Goal: Task Accomplishment & Management: Manage account settings

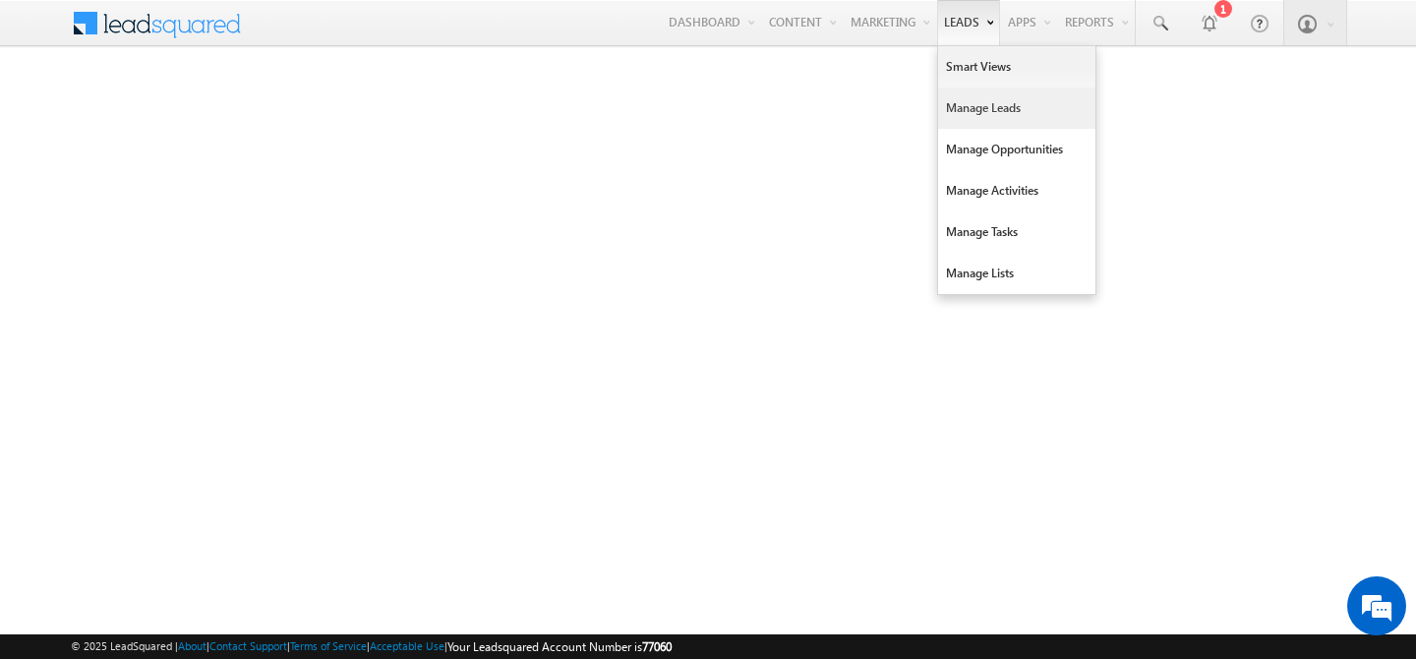
click at [958, 111] on link "Manage Leads" at bounding box center [1016, 107] width 157 height 41
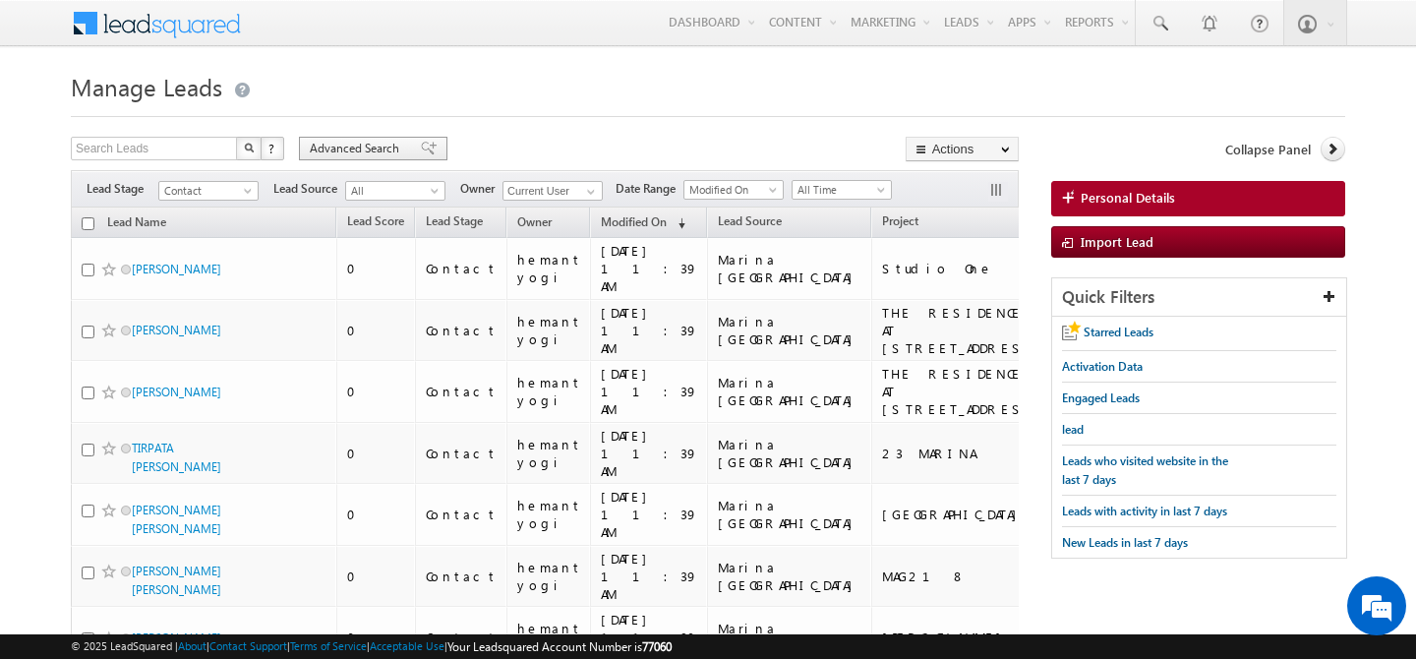
click at [383, 153] on span "Advanced Search" at bounding box center [357, 149] width 95 height 18
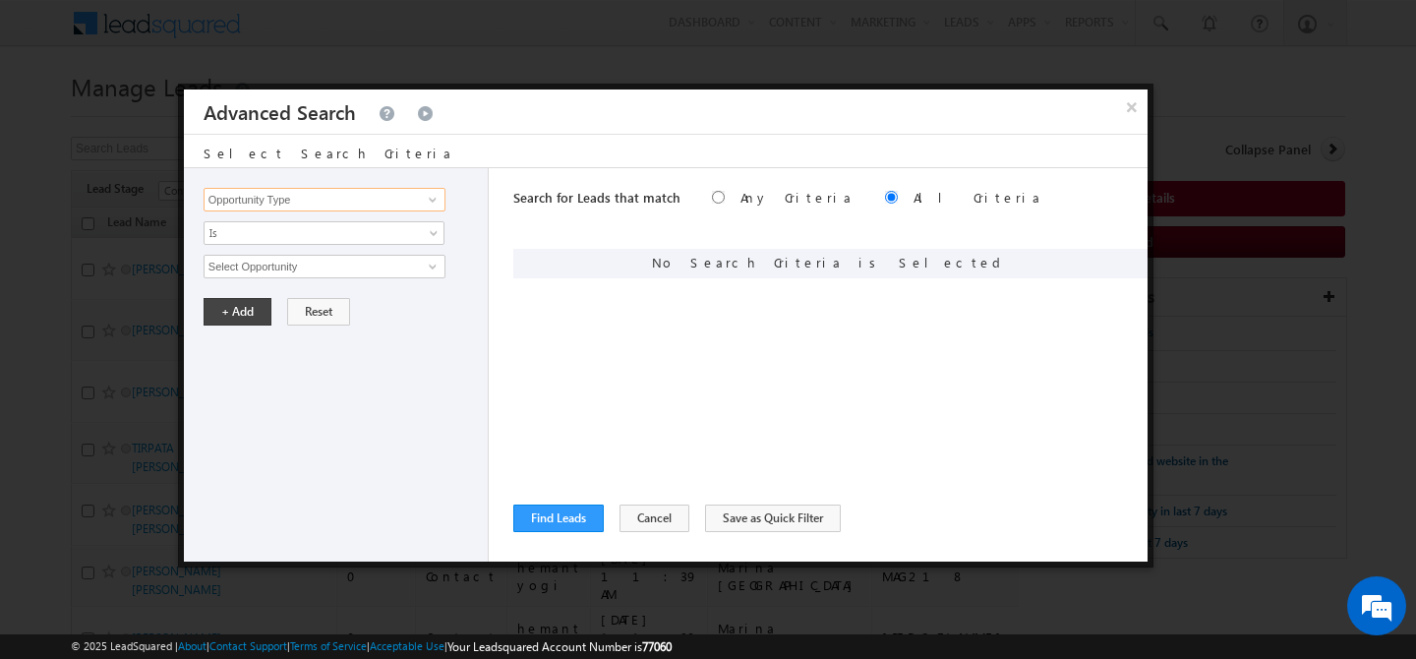
click at [367, 206] on input "Opportunity Type" at bounding box center [325, 200] width 242 height 24
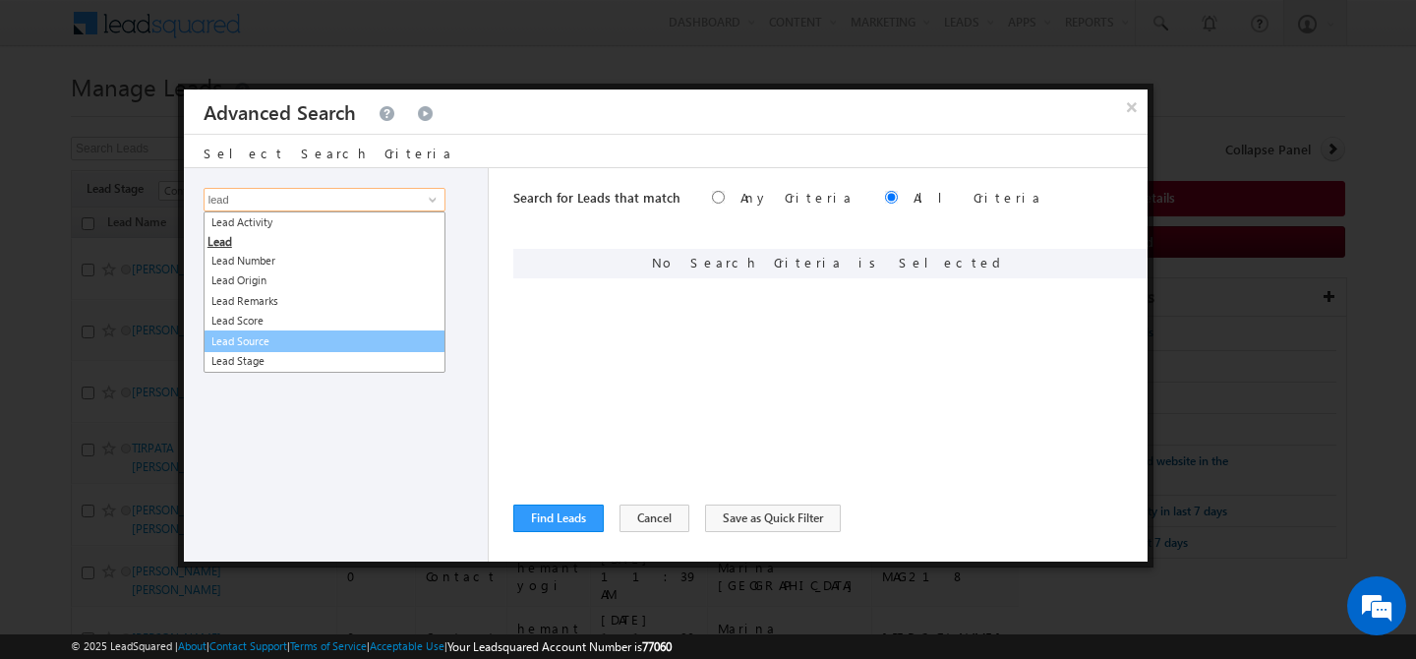
click at [323, 334] on link "Lead Source" at bounding box center [325, 341] width 242 height 23
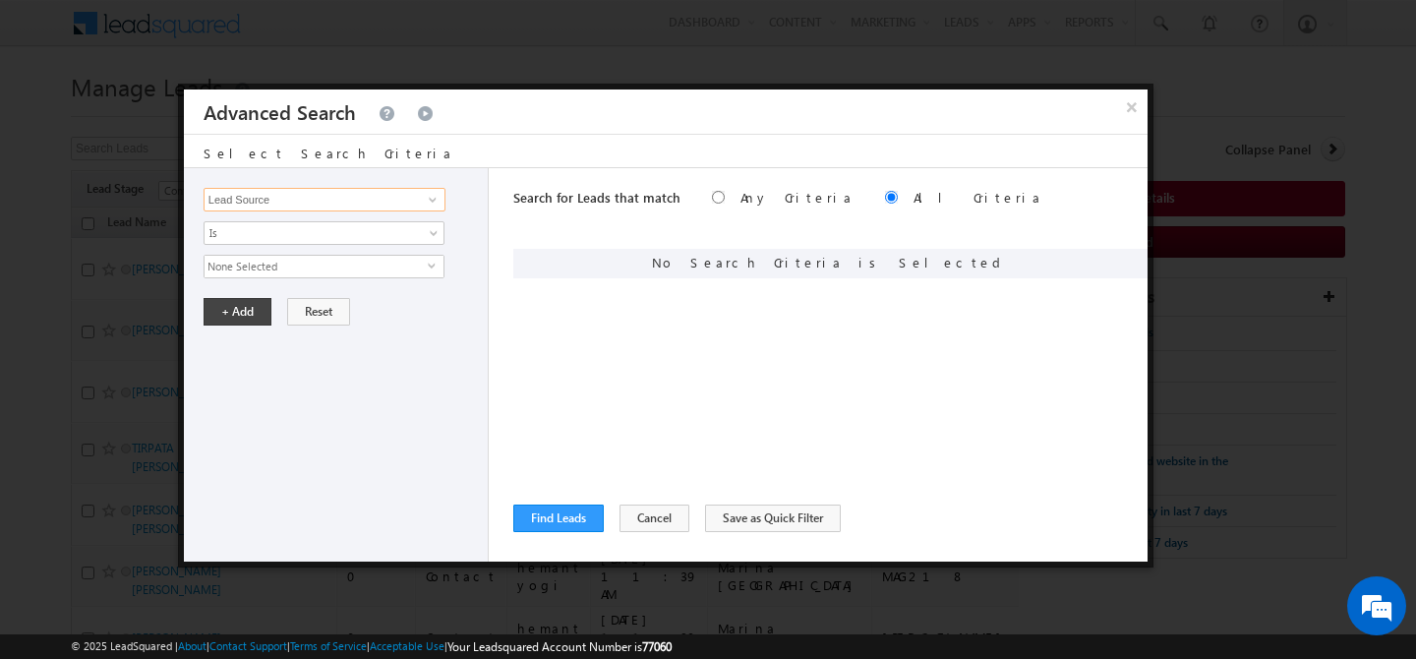
type input "Lead Source"
click at [308, 270] on span "None Selected" at bounding box center [315, 267] width 223 height 22
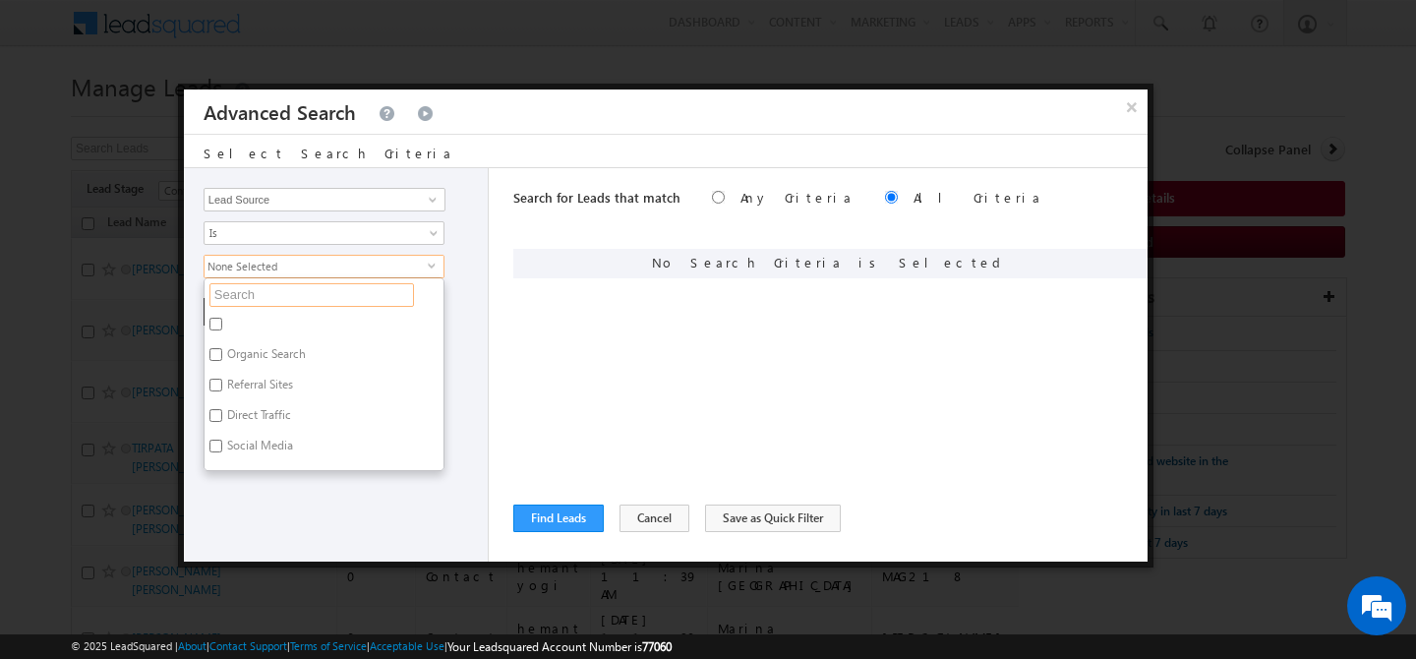
click at [298, 301] on input "text" at bounding box center [311, 295] width 204 height 24
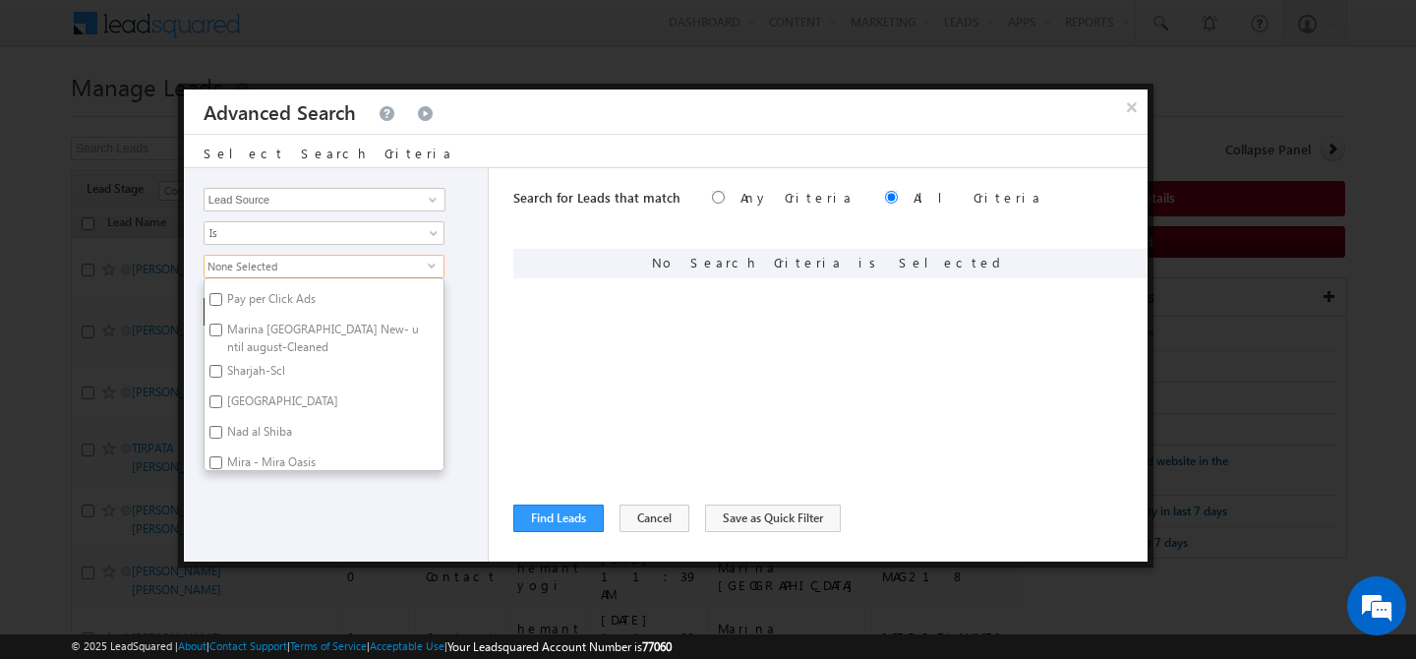
scroll to position [264, 0]
click at [273, 375] on label "Sharjah-Scl" at bounding box center [254, 378] width 100 height 30
click at [222, 375] on input "Sharjah-Scl" at bounding box center [215, 375] width 13 height 13
checkbox input "true"
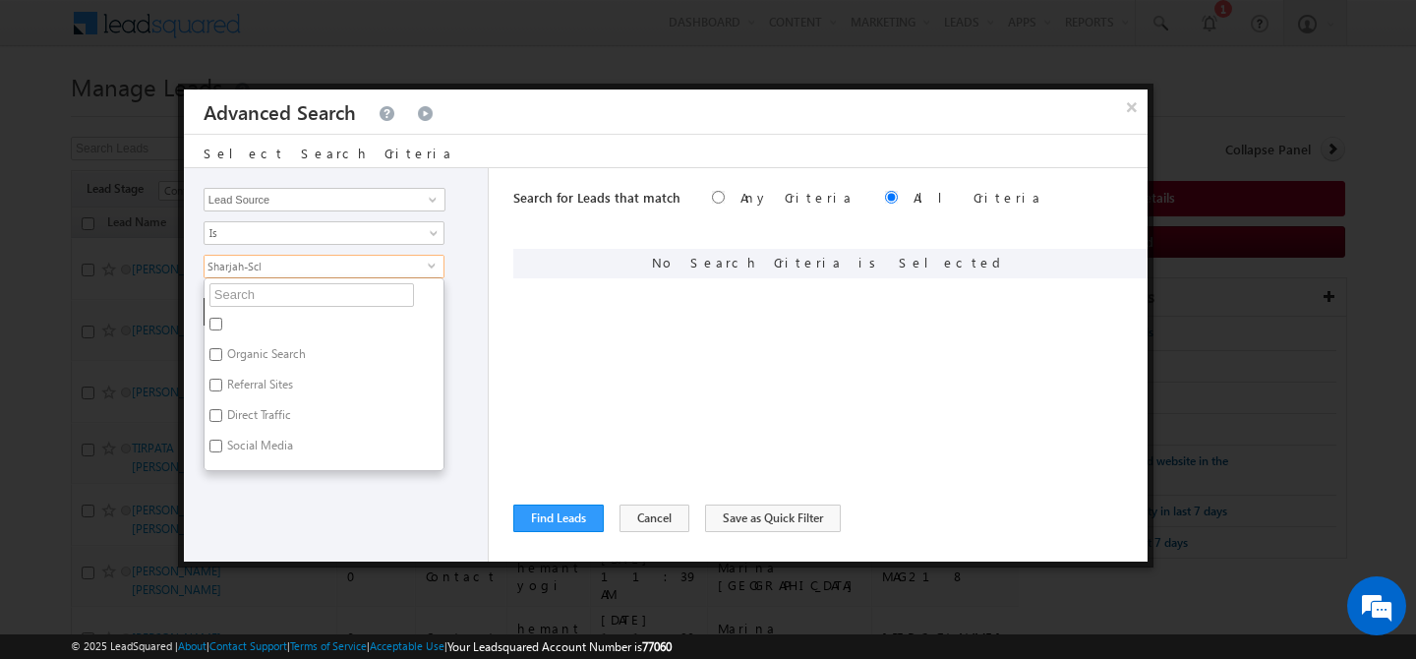
click at [313, 476] on div "Opportunity Type Lead Activity Task Sales Group Prospect Id Address 1 Address 2…" at bounding box center [336, 364] width 305 height 393
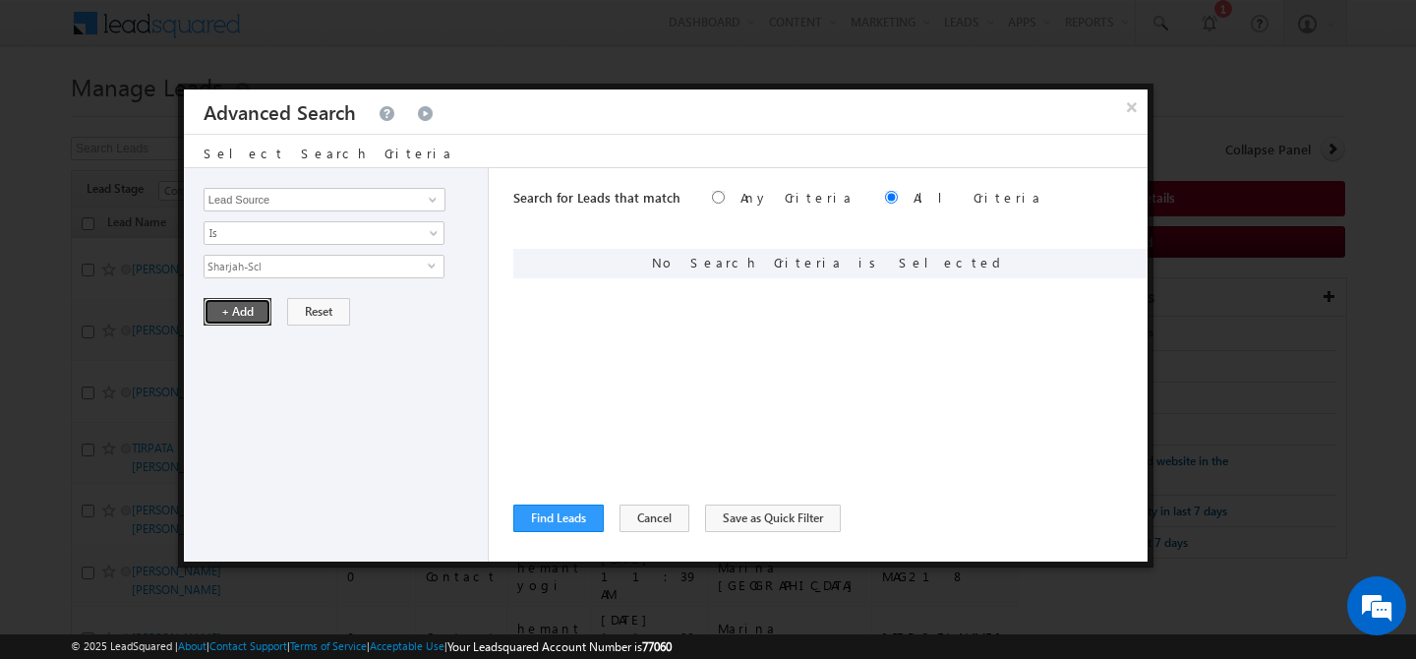
click at [234, 313] on button "+ Add" at bounding box center [238, 312] width 68 height 28
click at [546, 513] on button "Find Leads" at bounding box center [558, 518] width 90 height 28
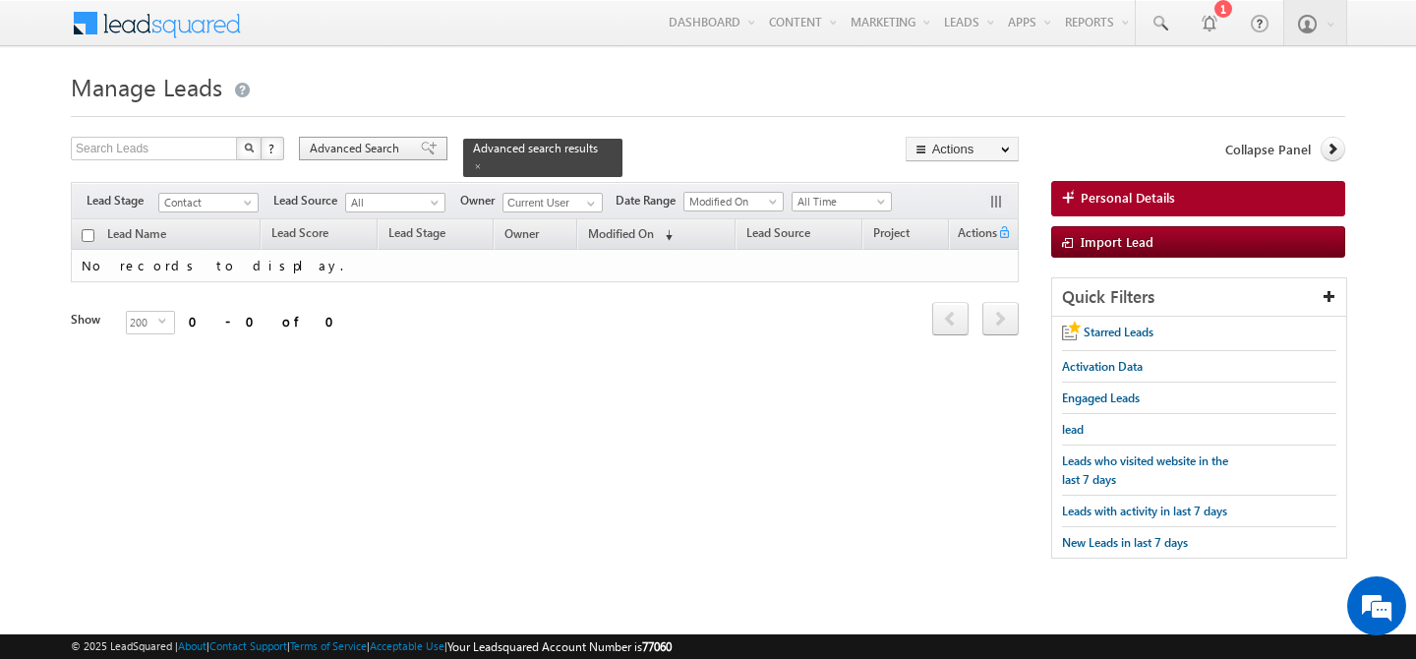
click at [359, 150] on span "Advanced Search" at bounding box center [357, 149] width 95 height 18
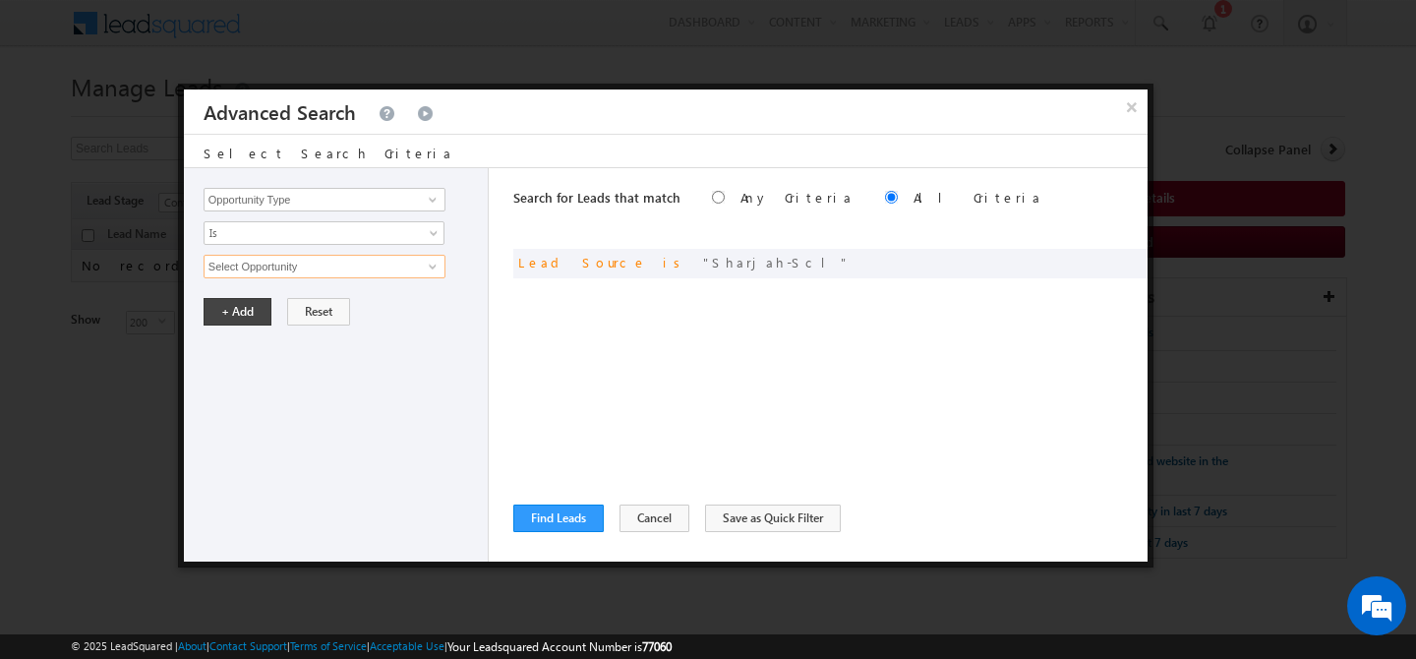
click at [350, 265] on input "Select Opportunity" at bounding box center [325, 267] width 242 height 24
click at [1097, 257] on span at bounding box center [1102, 261] width 14 height 14
click at [338, 265] on span "Sharjah-Scl" at bounding box center [315, 267] width 223 height 22
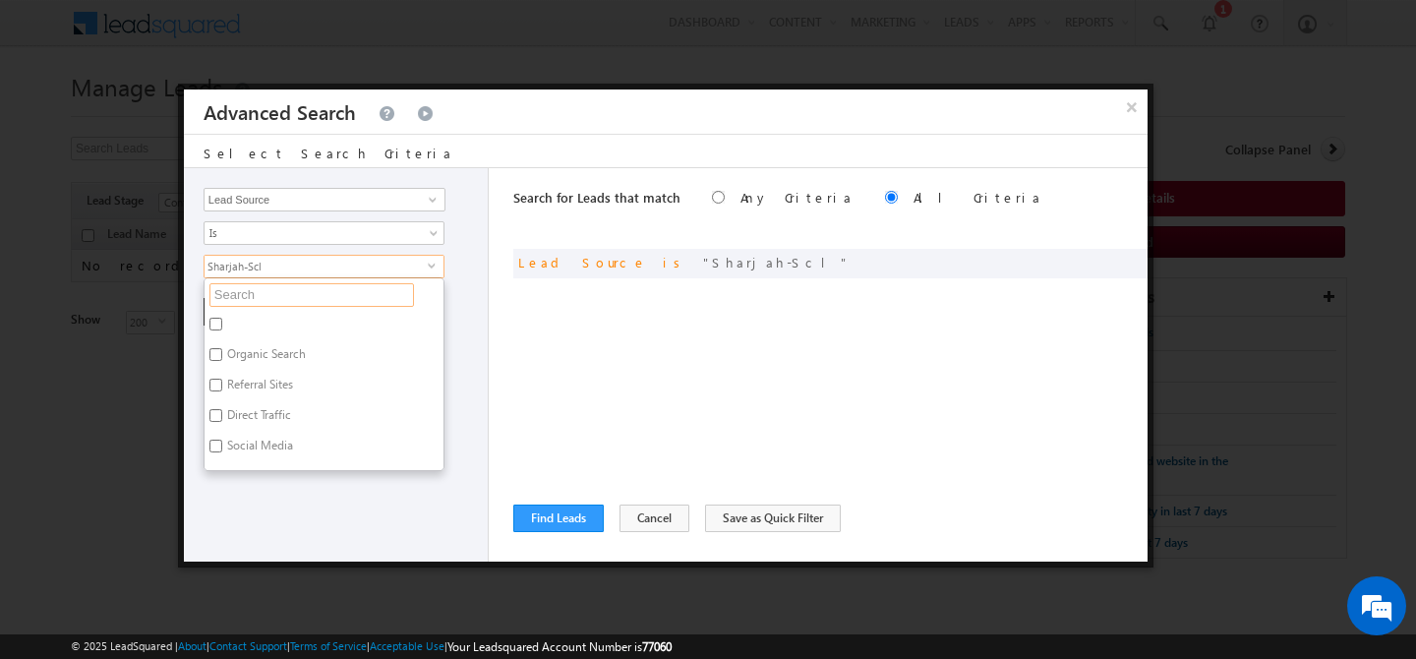
click at [324, 305] on input "text" at bounding box center [311, 295] width 204 height 24
type input "sha"
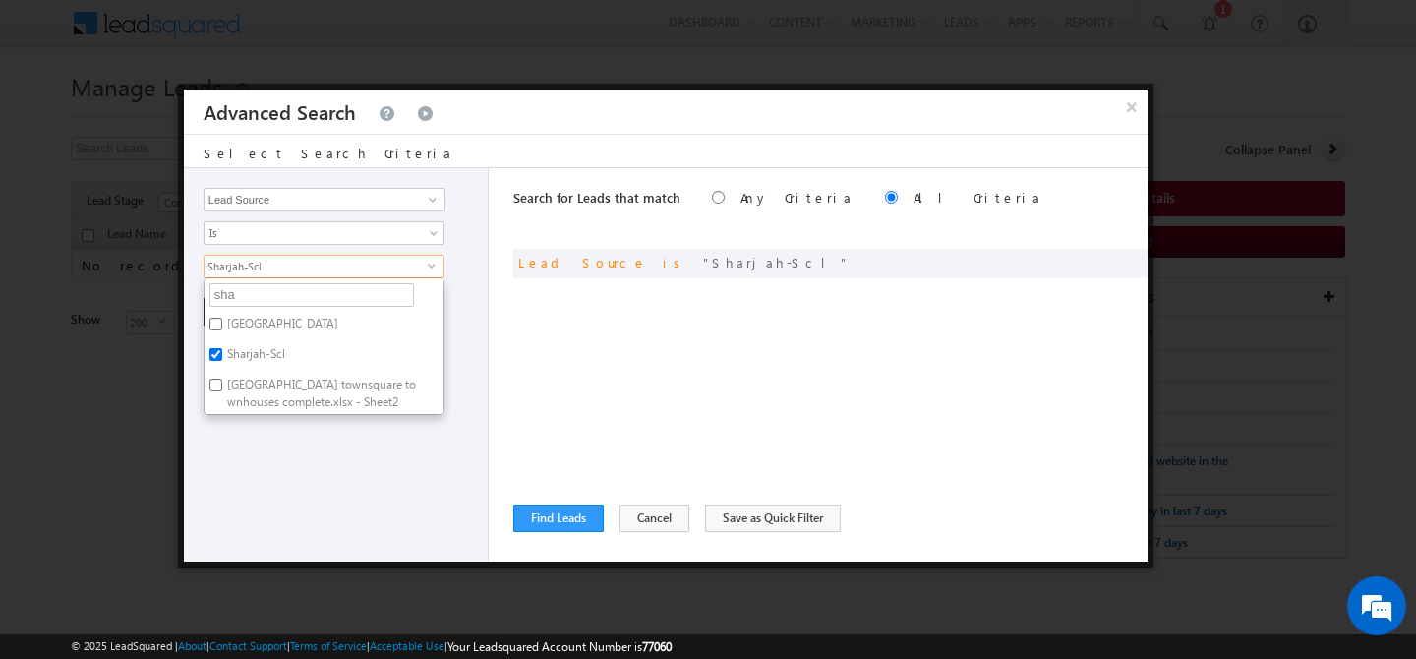
type input "shar"
click at [259, 324] on label "[GEOGRAPHIC_DATA]" at bounding box center [280, 327] width 153 height 30
click at [222, 324] on input "[GEOGRAPHIC_DATA]" at bounding box center [215, 324] width 13 height 13
checkbox input "true"
click at [290, 397] on div "Opportunity Type Lead Activity Task Sales Group Prospect Id Address 1 Address 2…" at bounding box center [336, 364] width 305 height 393
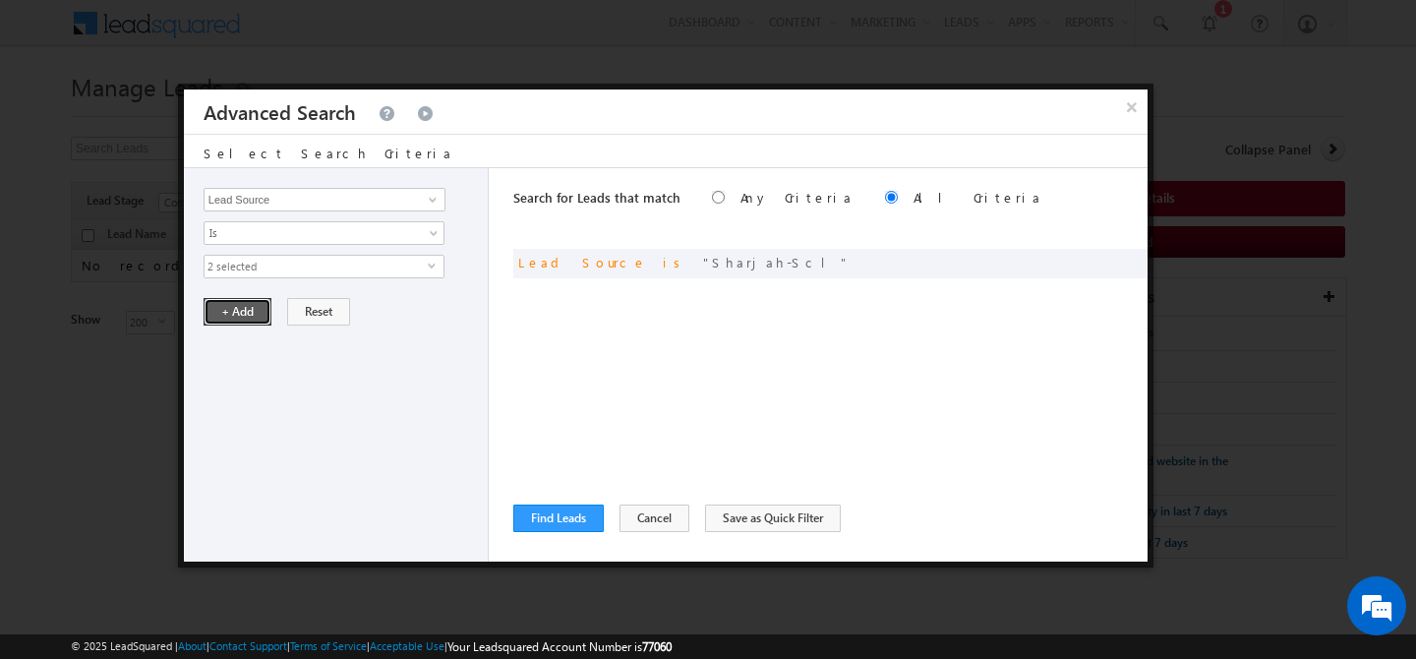
click at [251, 306] on button "+ Add" at bounding box center [238, 312] width 68 height 28
click at [552, 518] on button "Find Leads" at bounding box center [558, 518] width 90 height 28
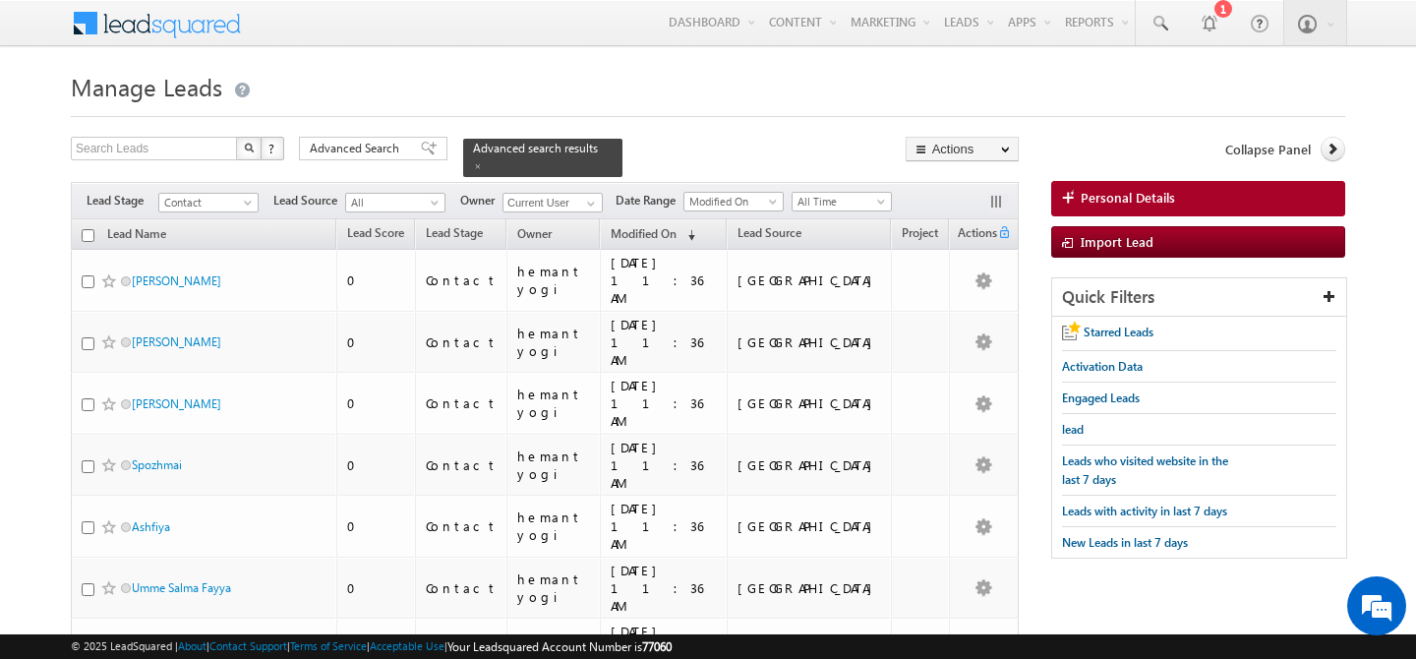
click at [88, 230] on input "checkbox" at bounding box center [88, 235] width 13 height 13
checkbox input "true"
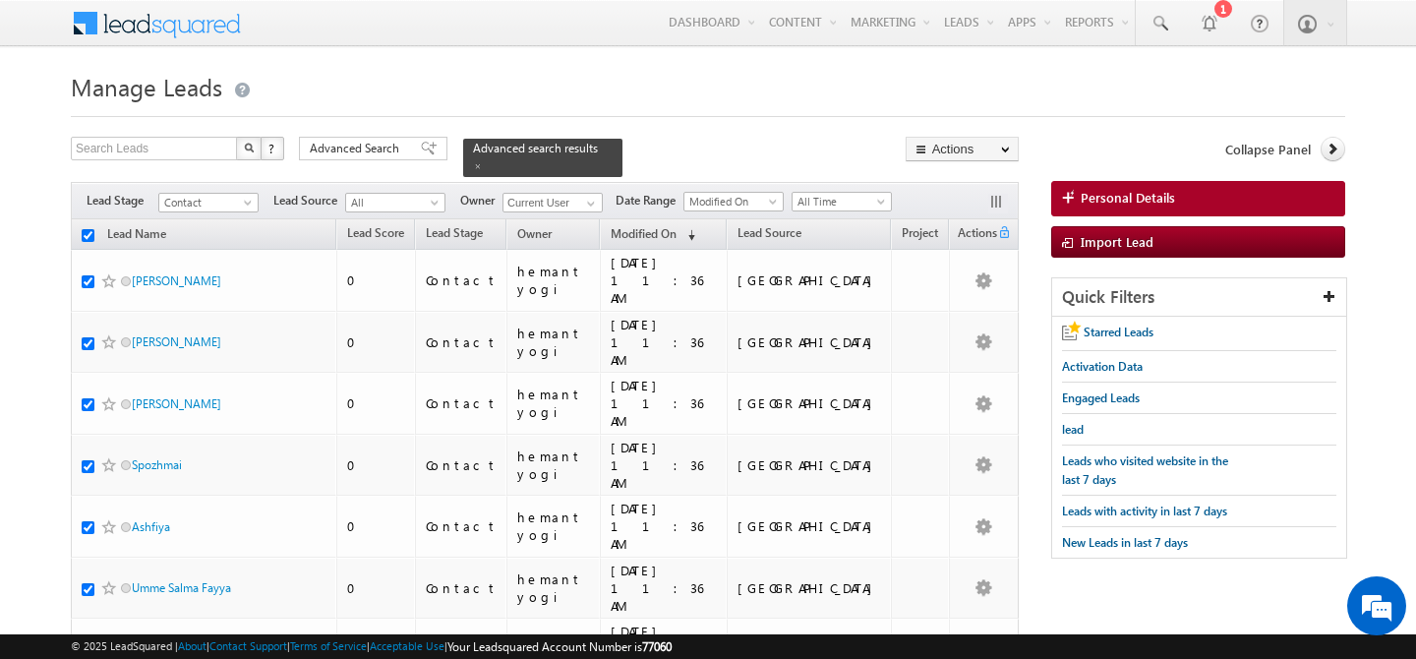
checkbox input "true"
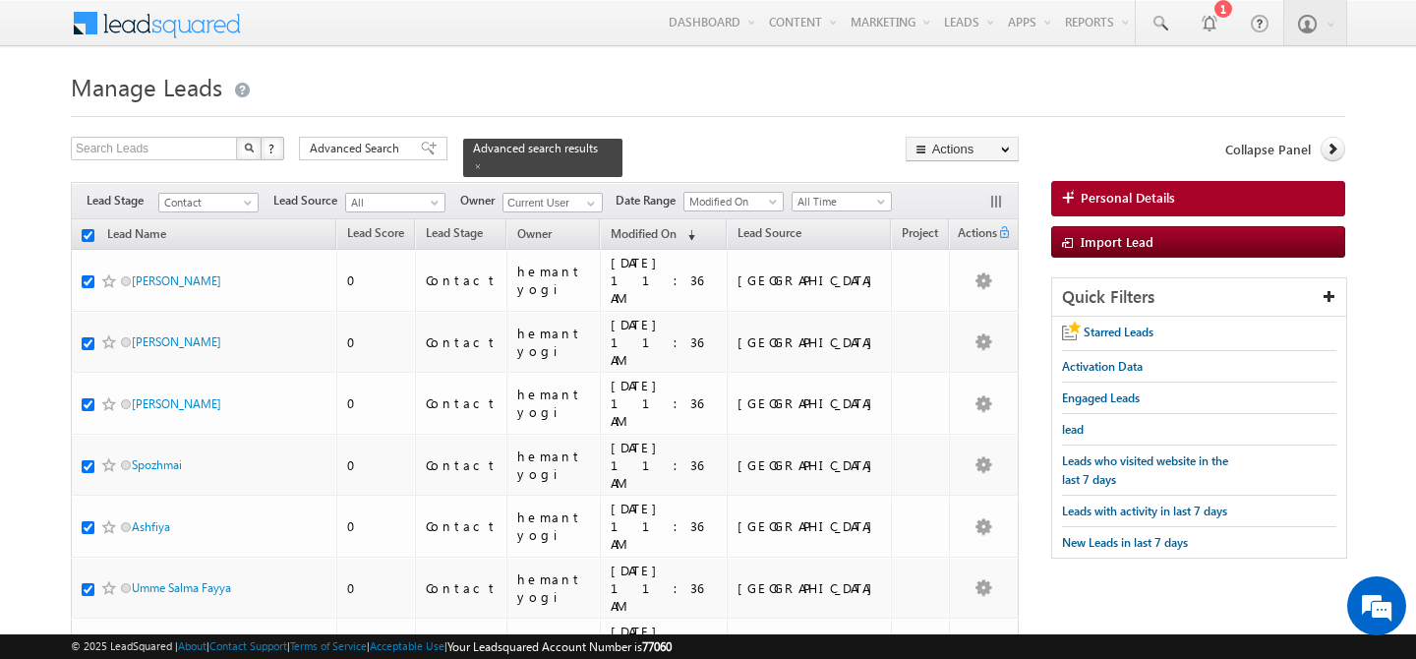
checkbox input "true"
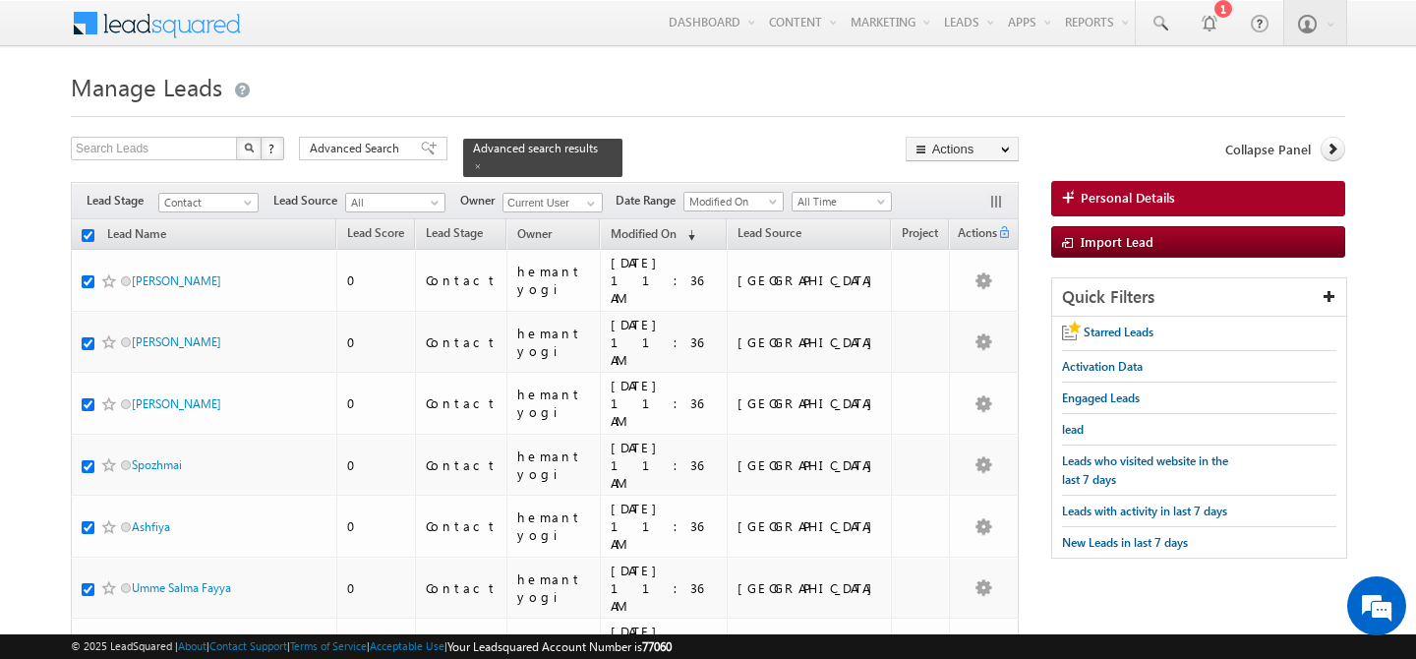
checkbox input "true"
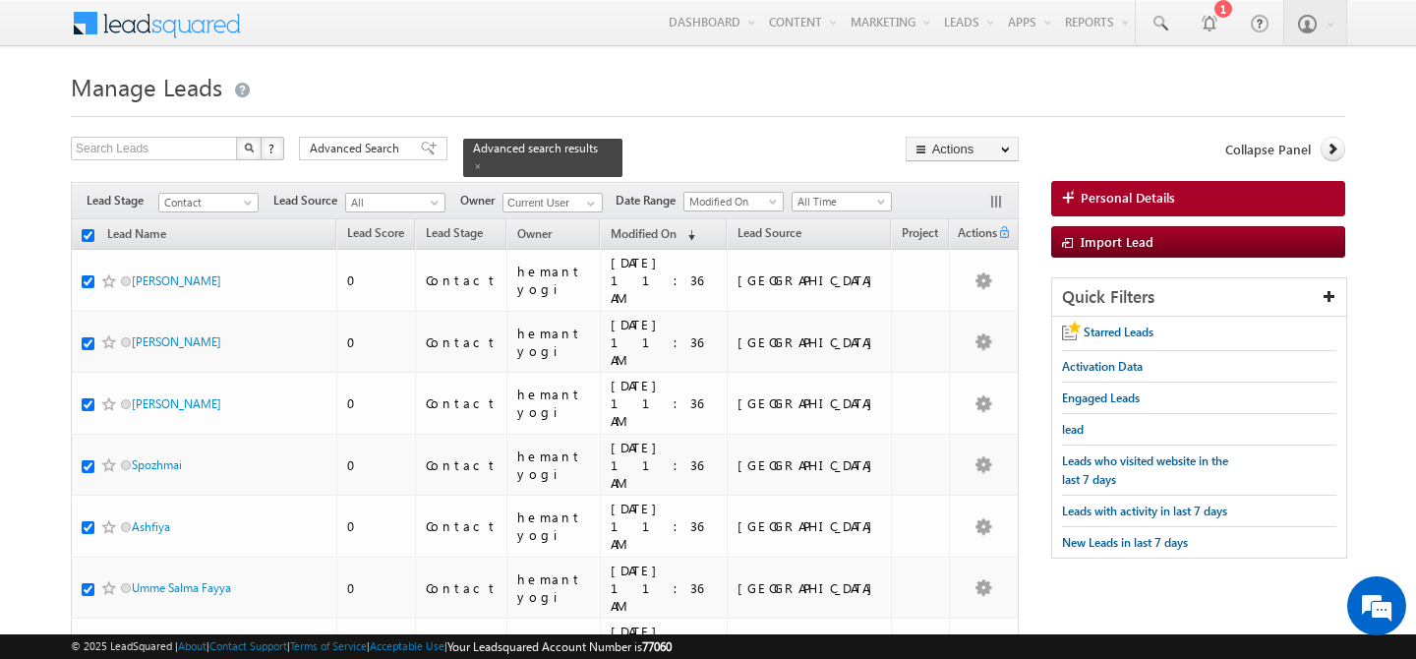
checkbox input "true"
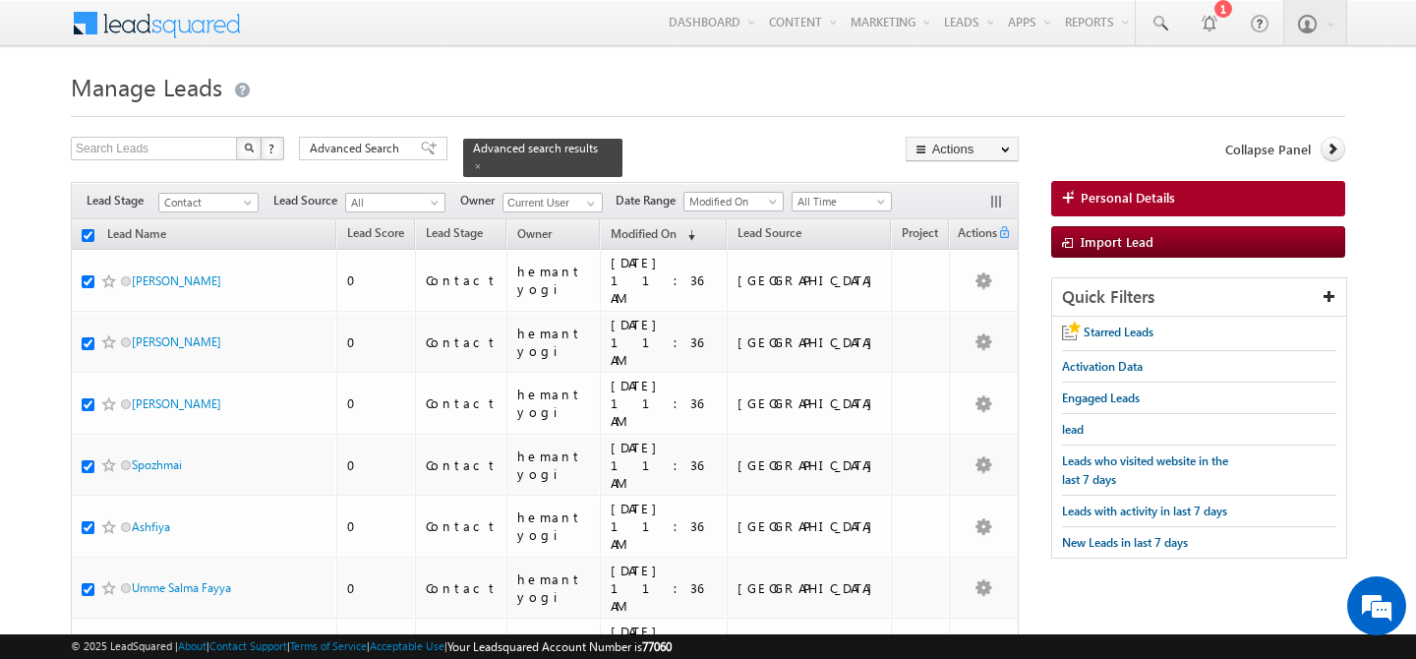
checkbox input "true"
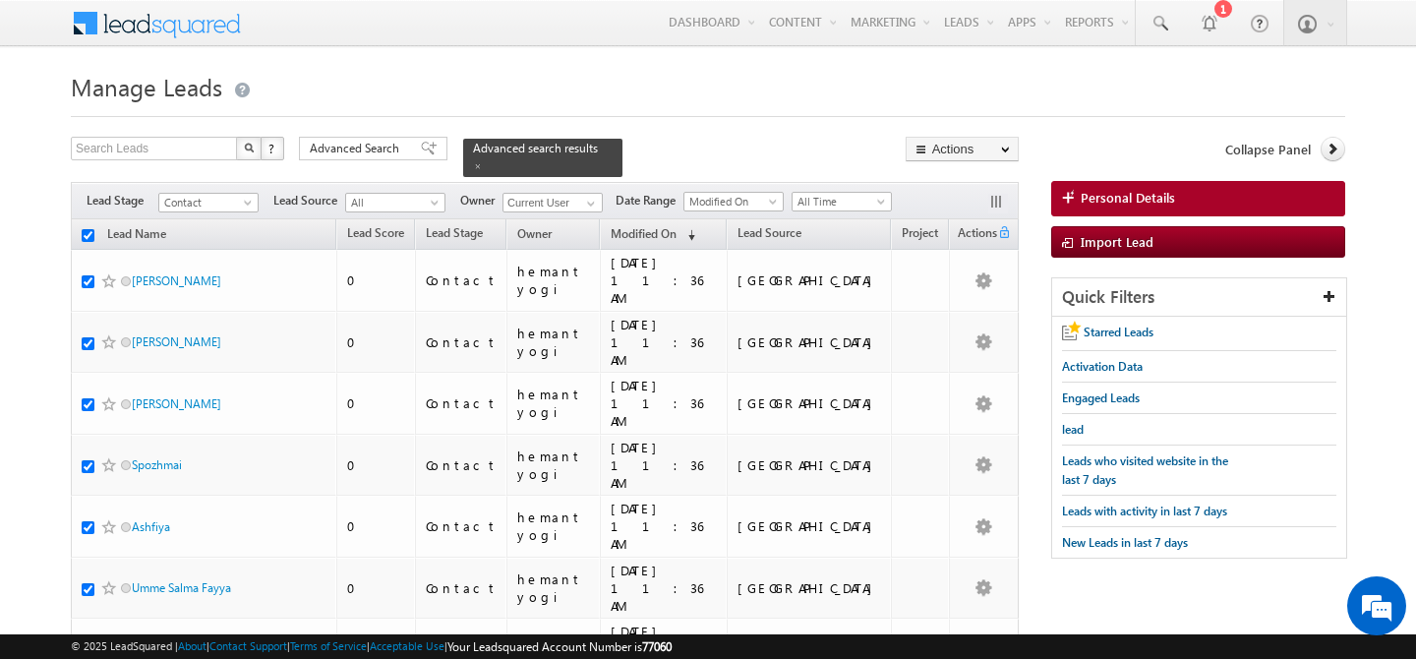
checkbox input "true"
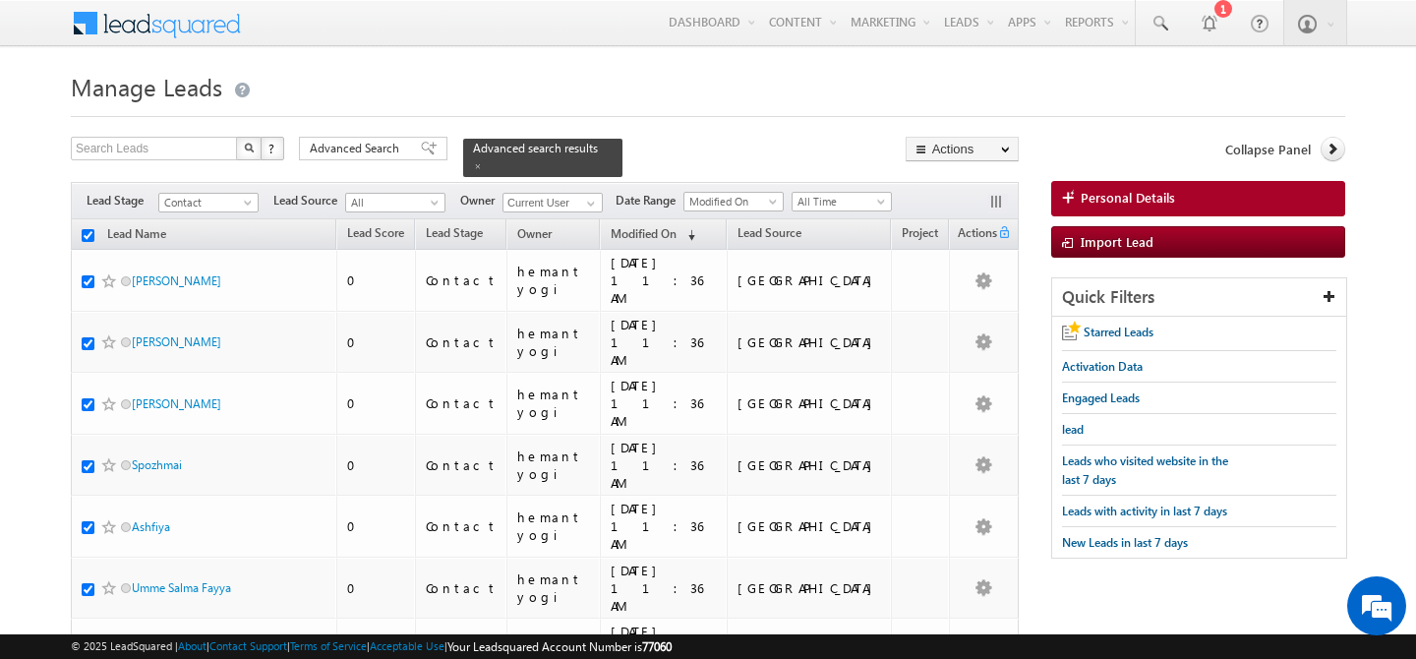
checkbox input "true"
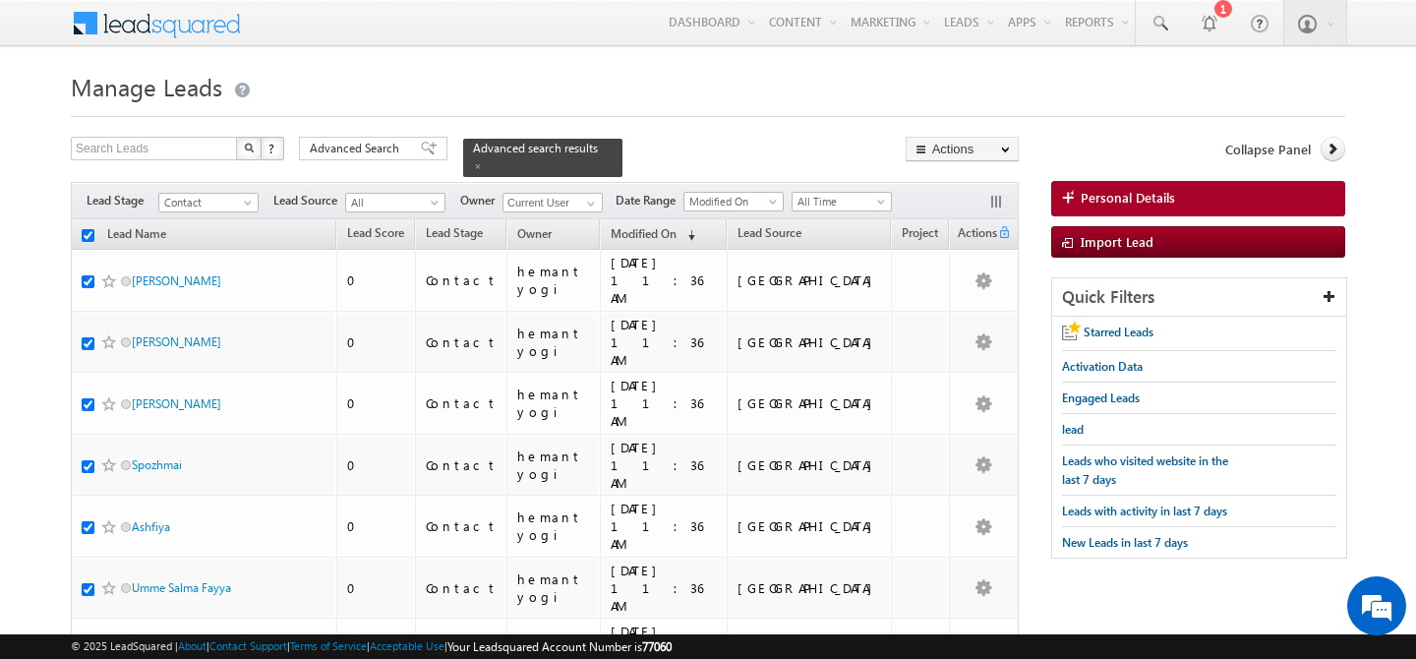
checkbox input "true"
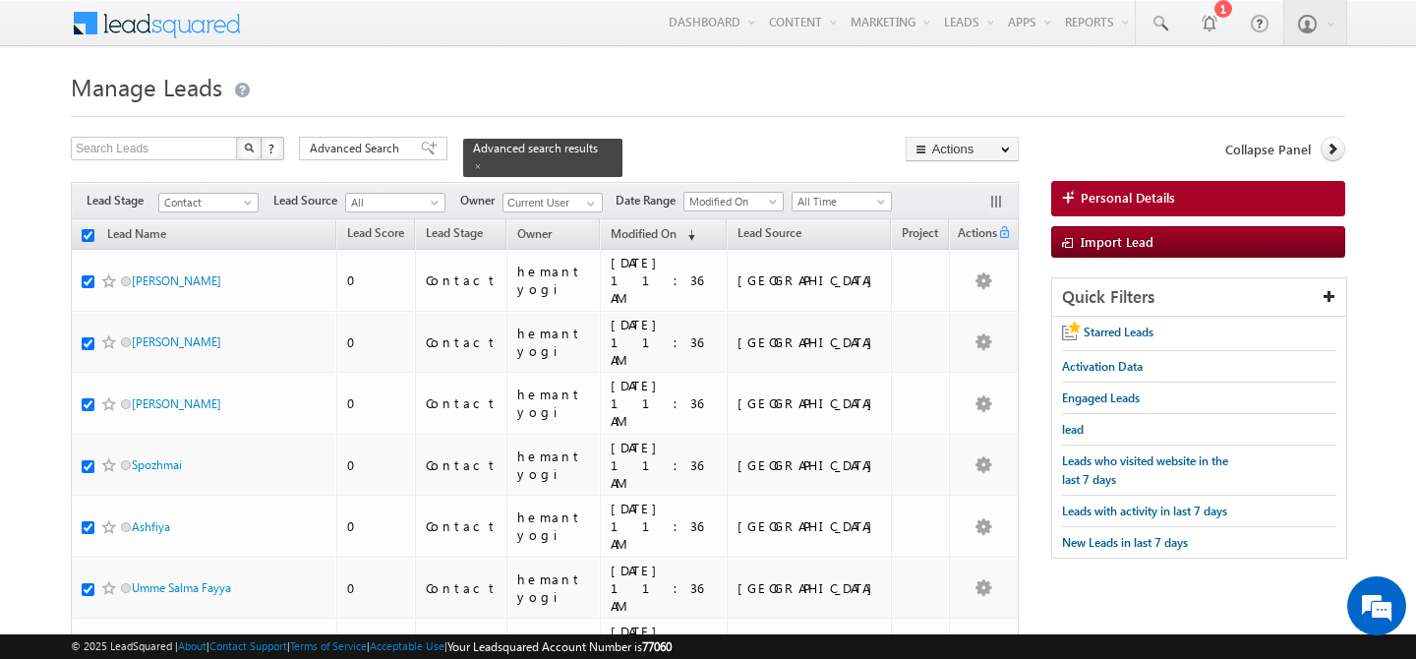
checkbox input "true"
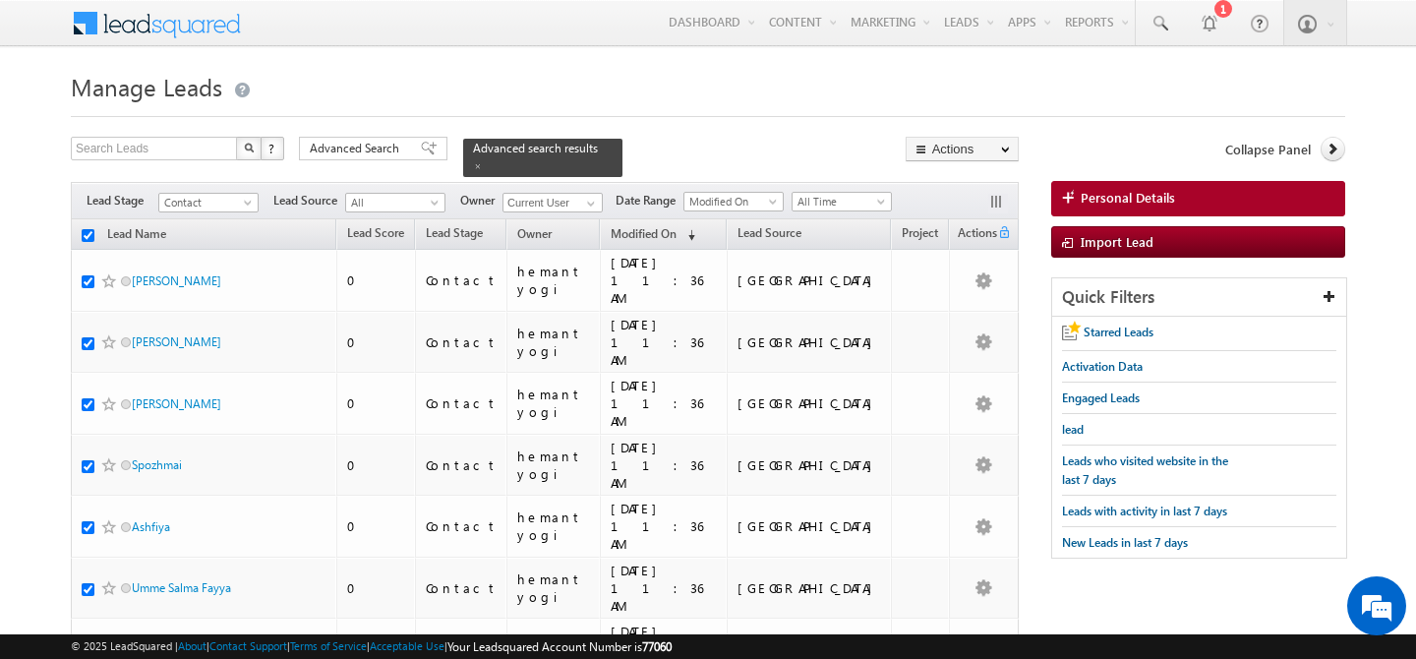
checkbox input "true"
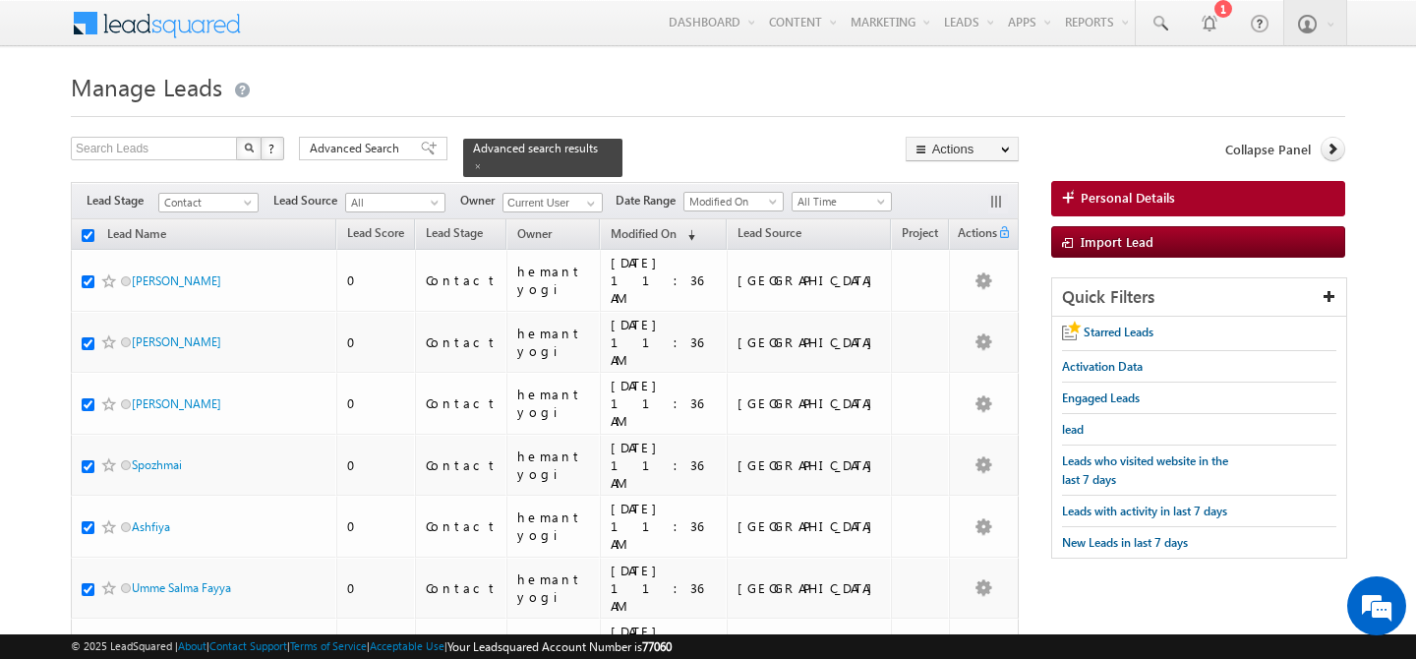
checkbox input "true"
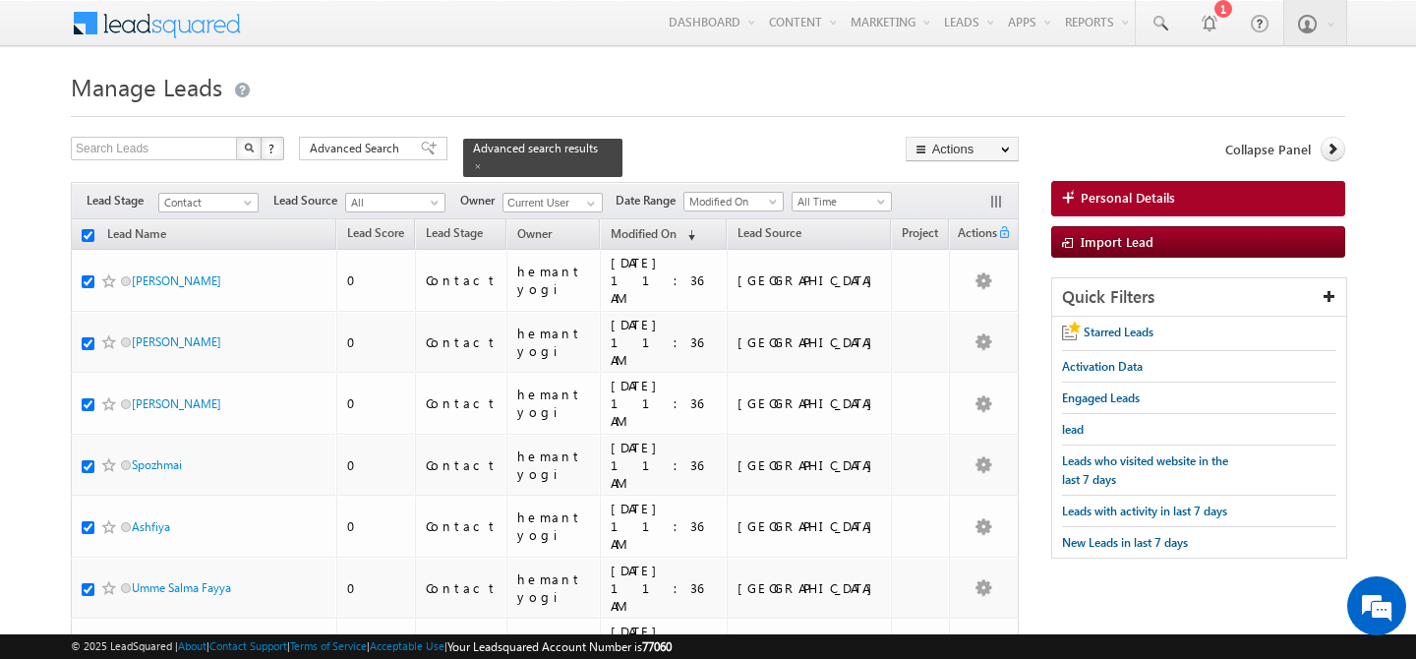
checkbox input "true"
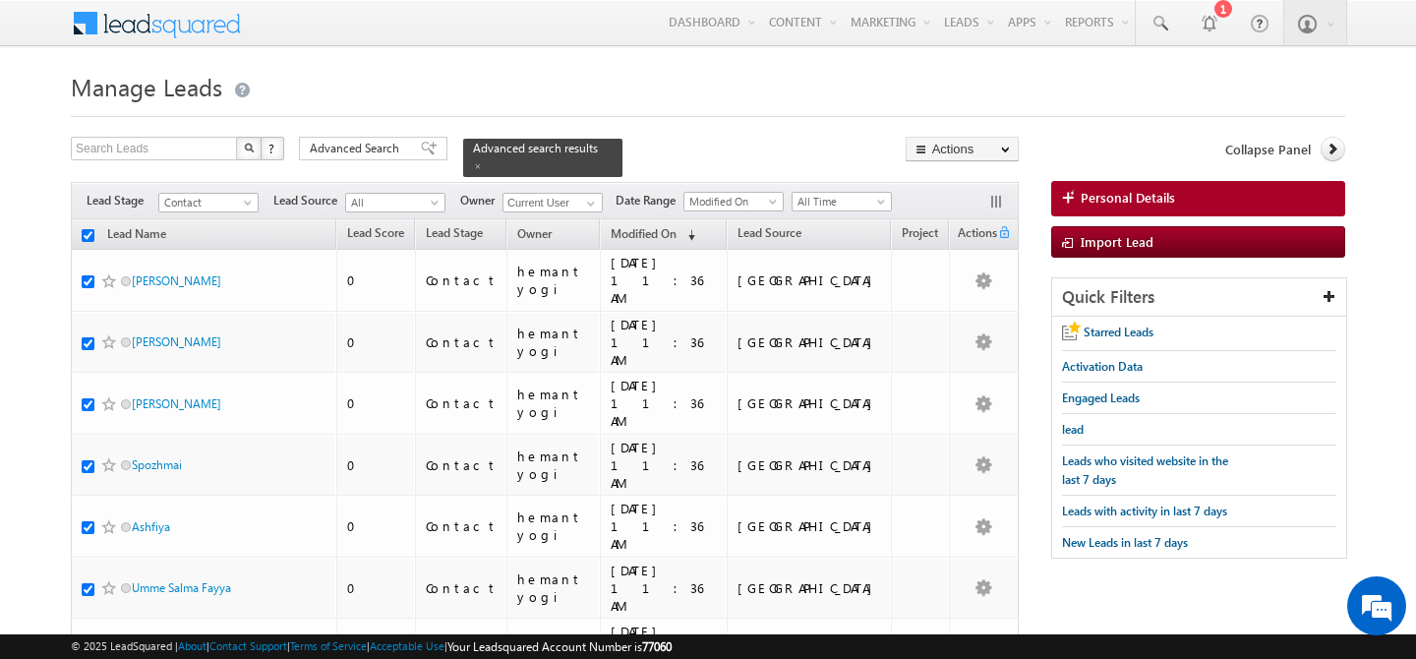
checkbox input "true"
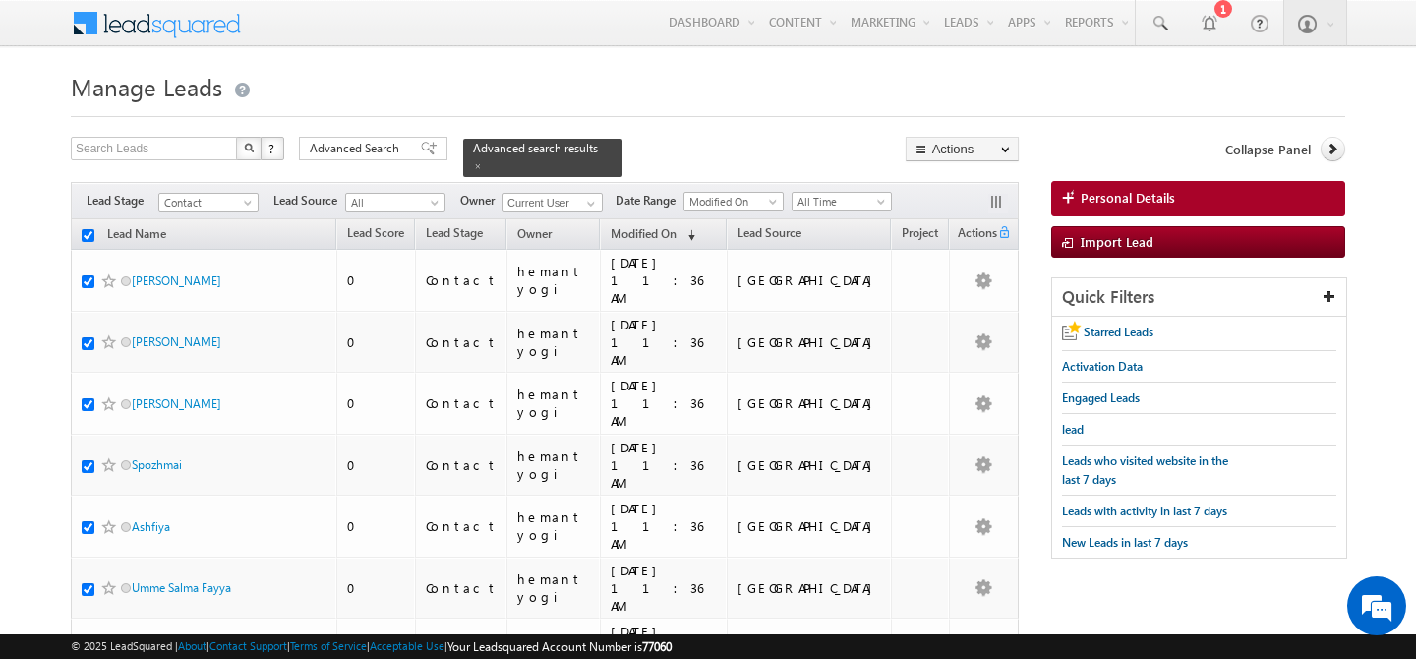
checkbox input "true"
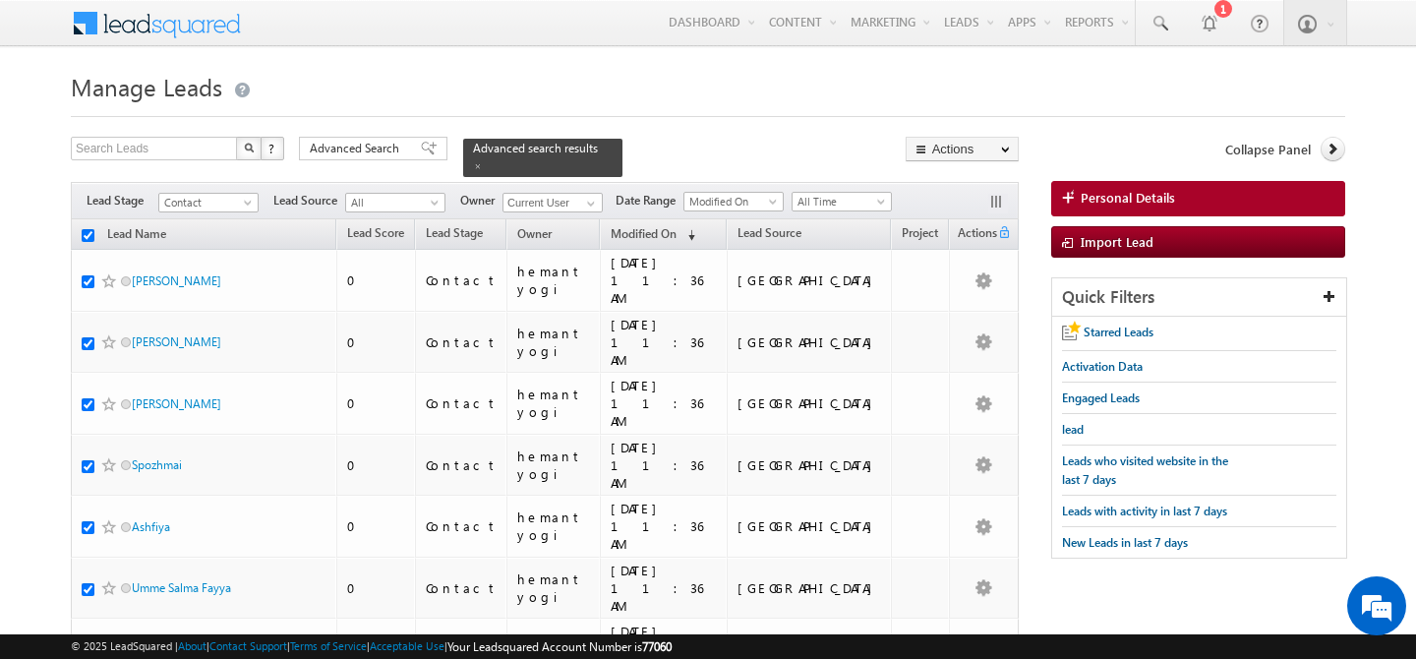
checkbox input "true"
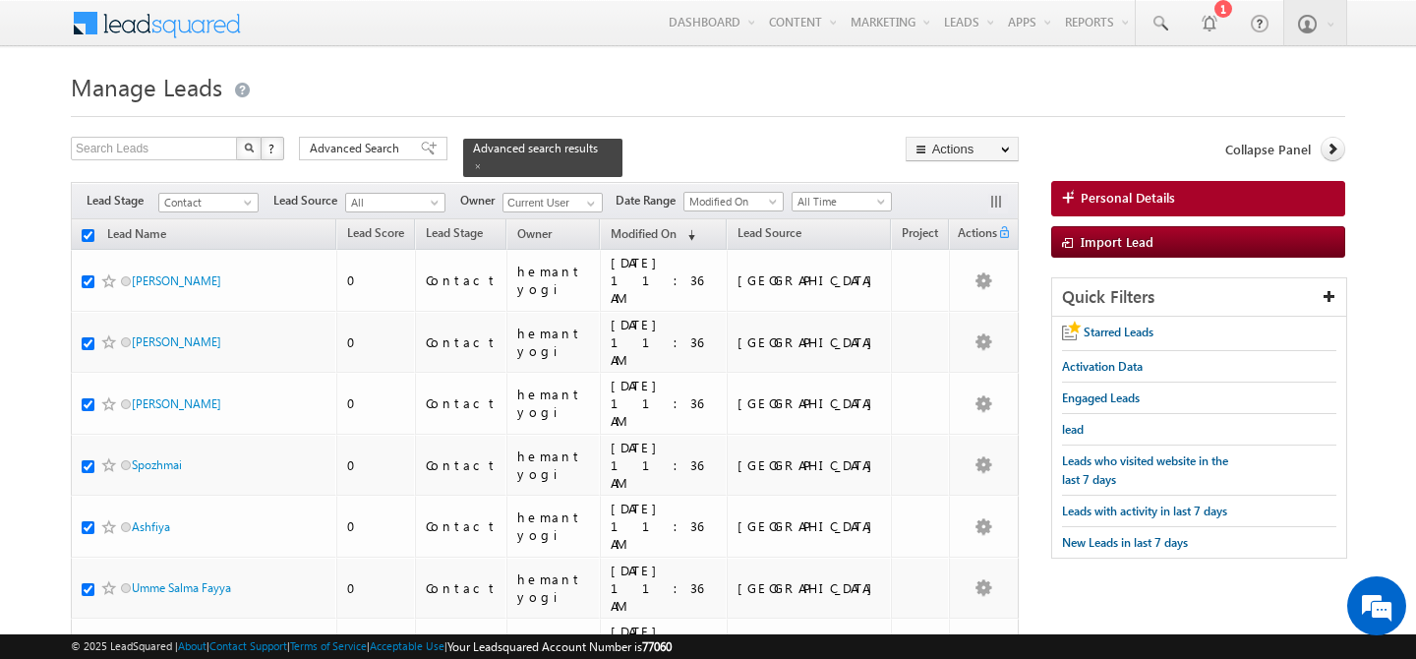
checkbox input "true"
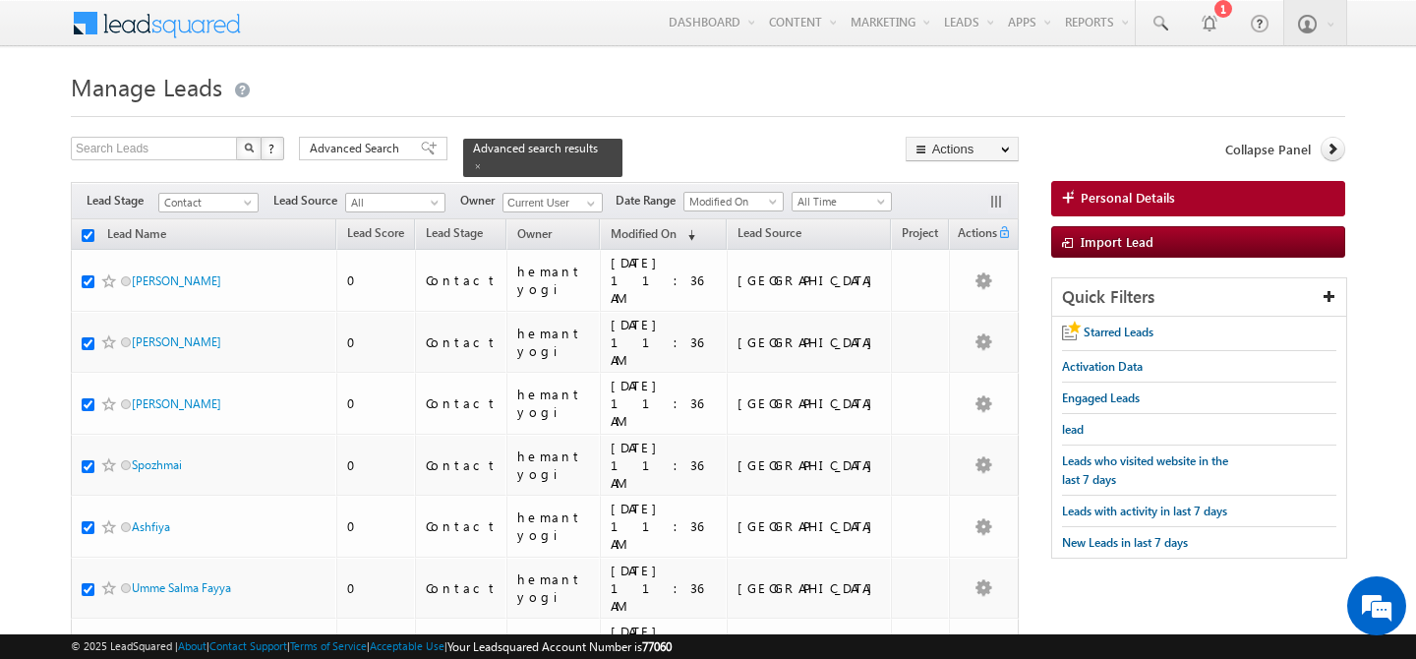
checkbox input "true"
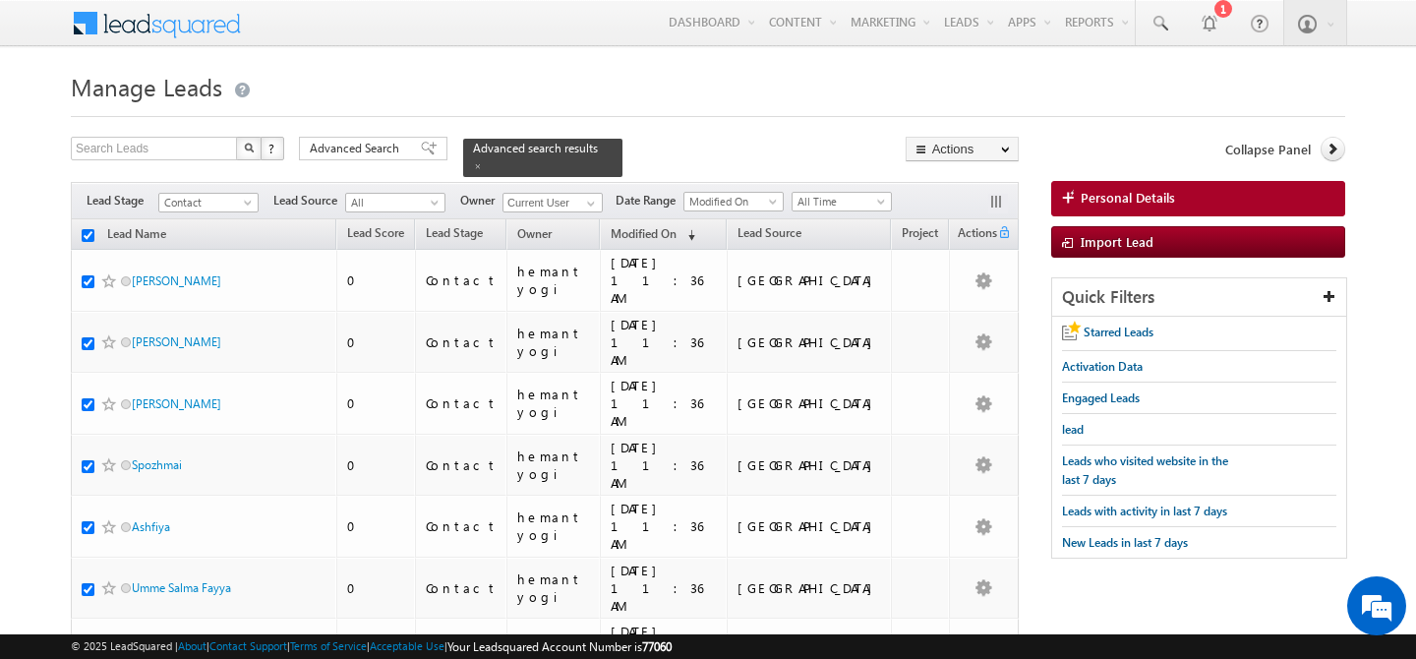
checkbox input "true"
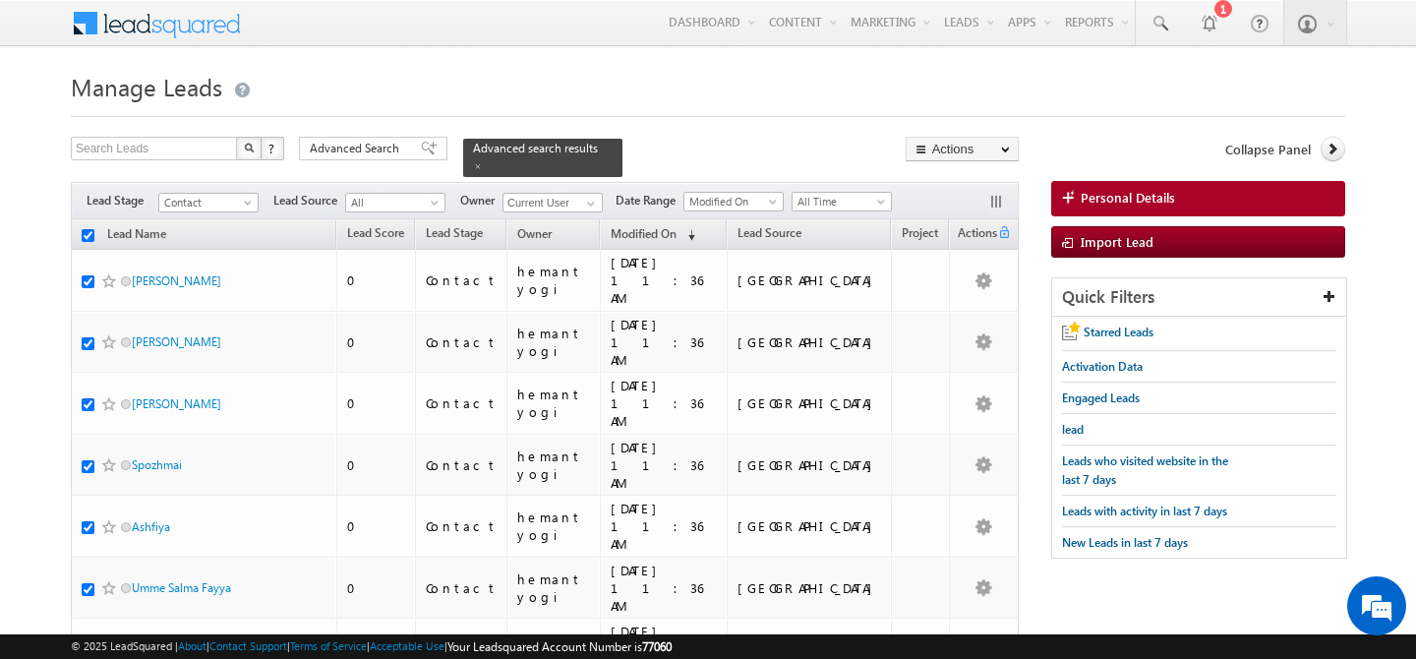
checkbox input "true"
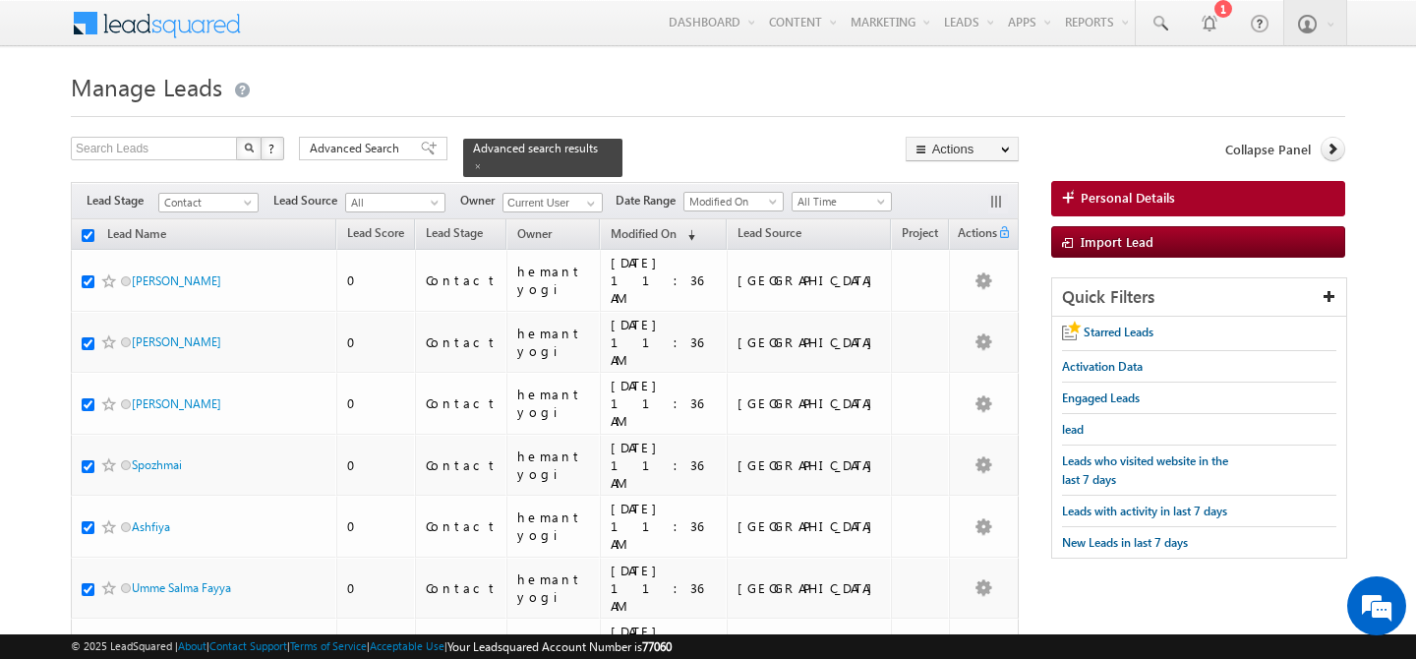
checkbox input "true"
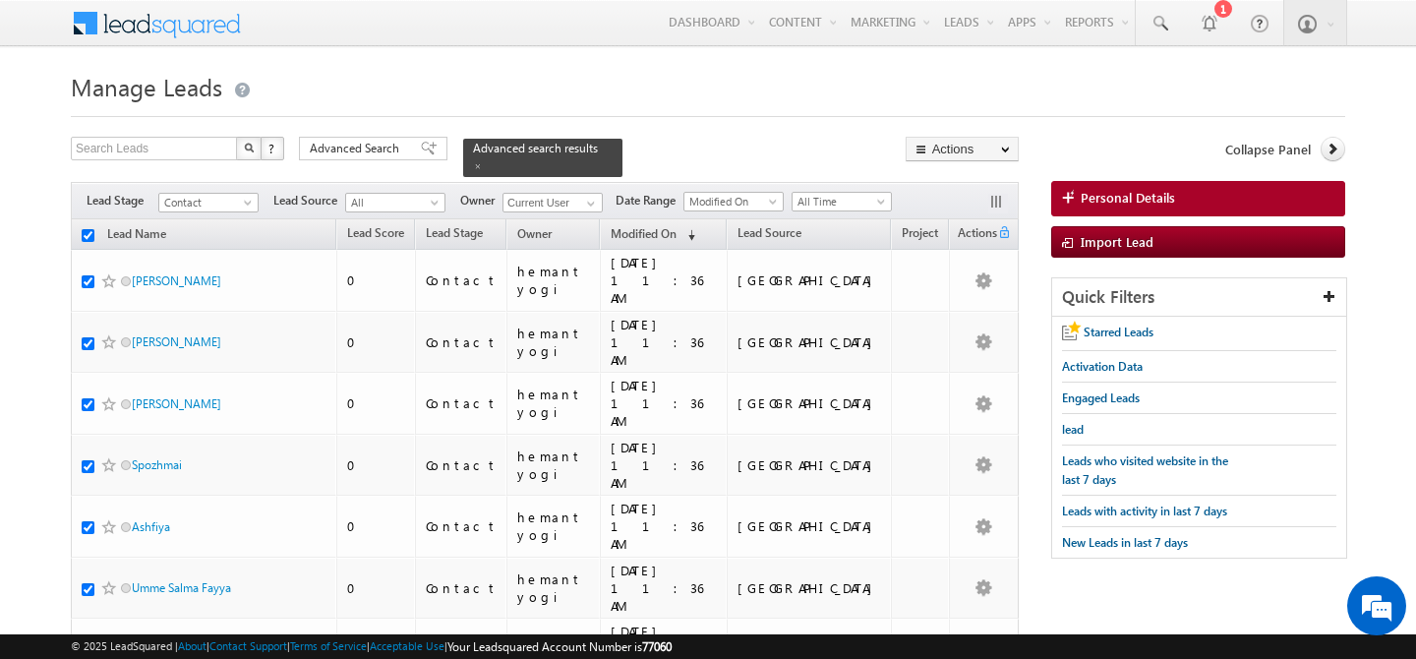
checkbox input "true"
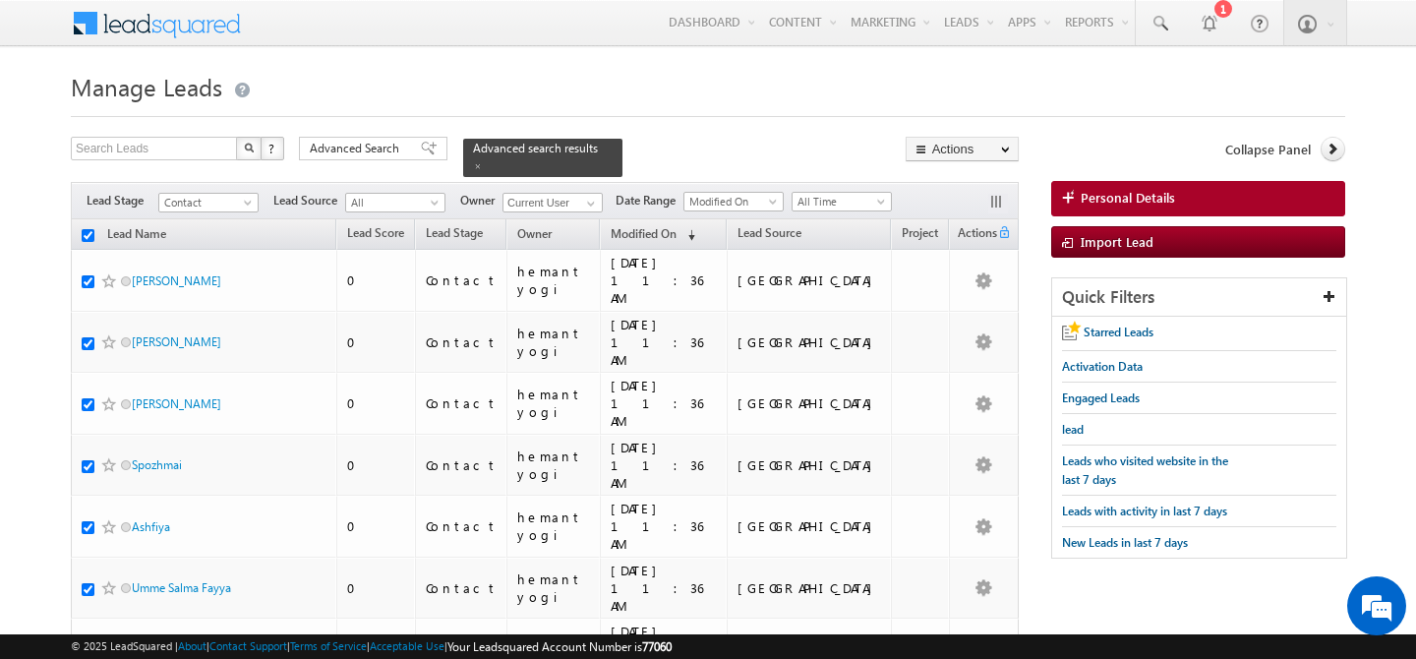
checkbox input "true"
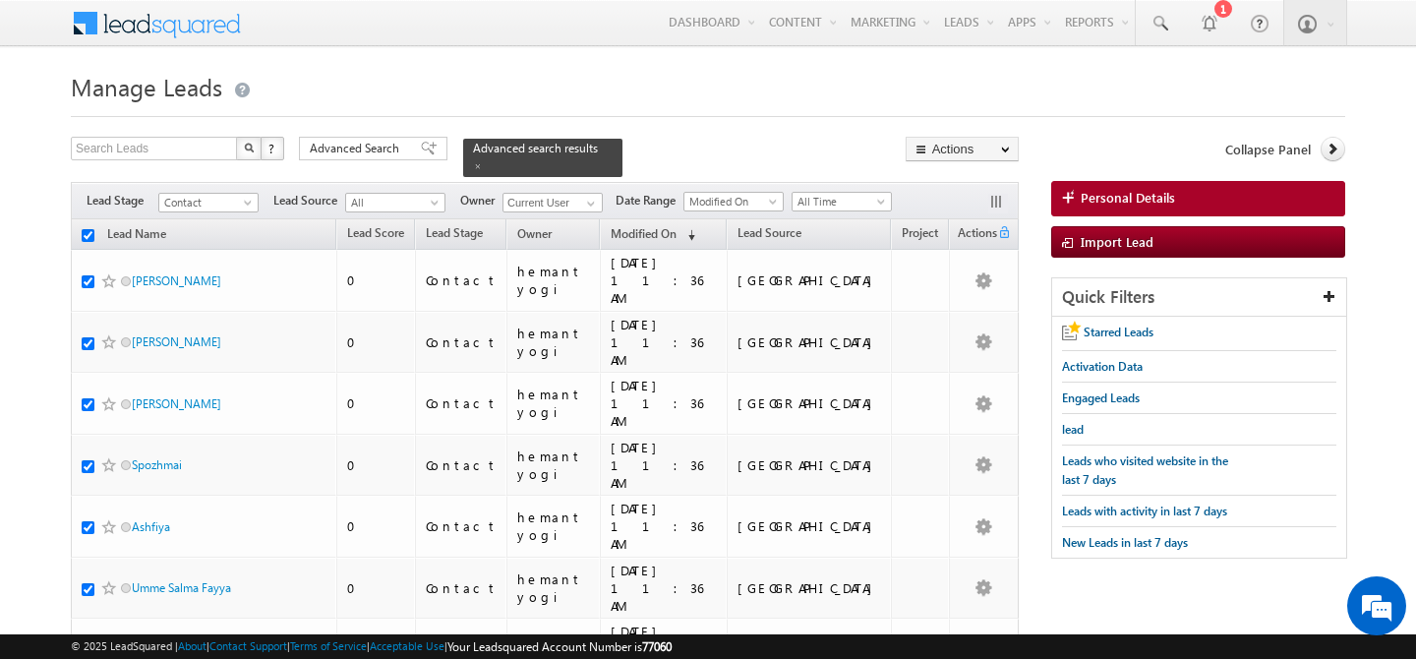
checkbox input "true"
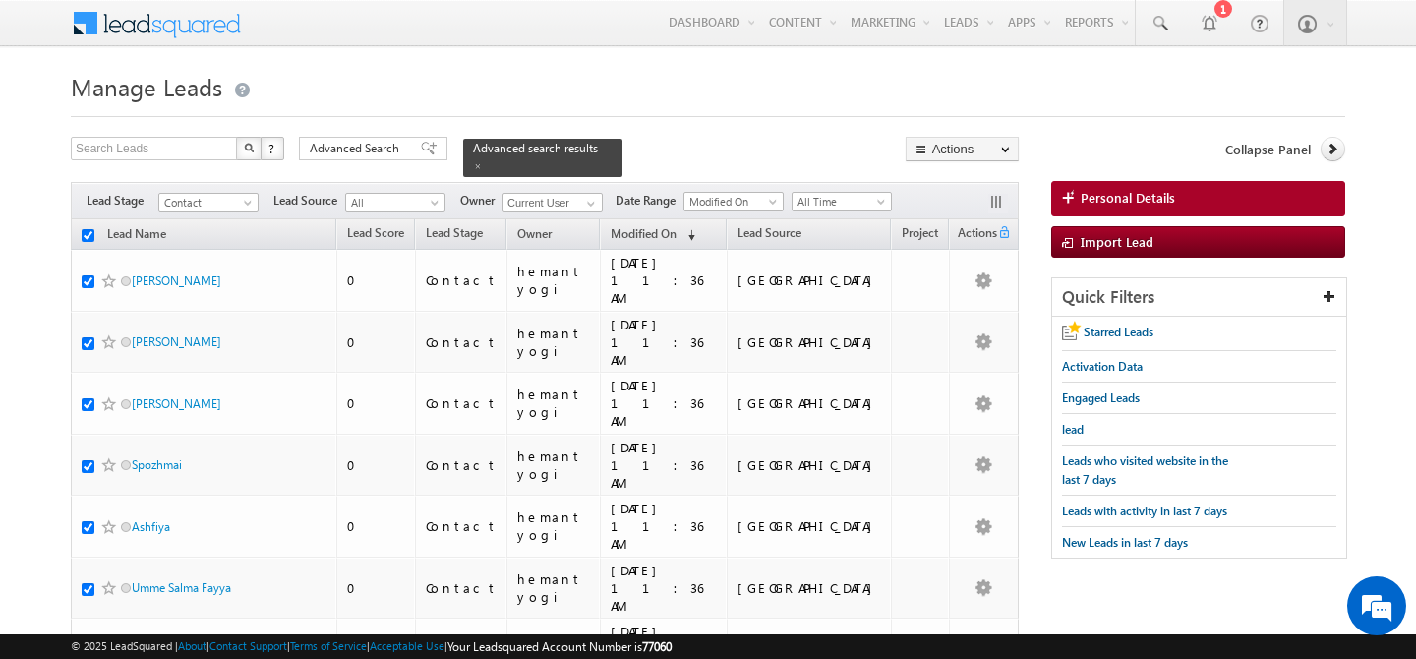
checkbox input "true"
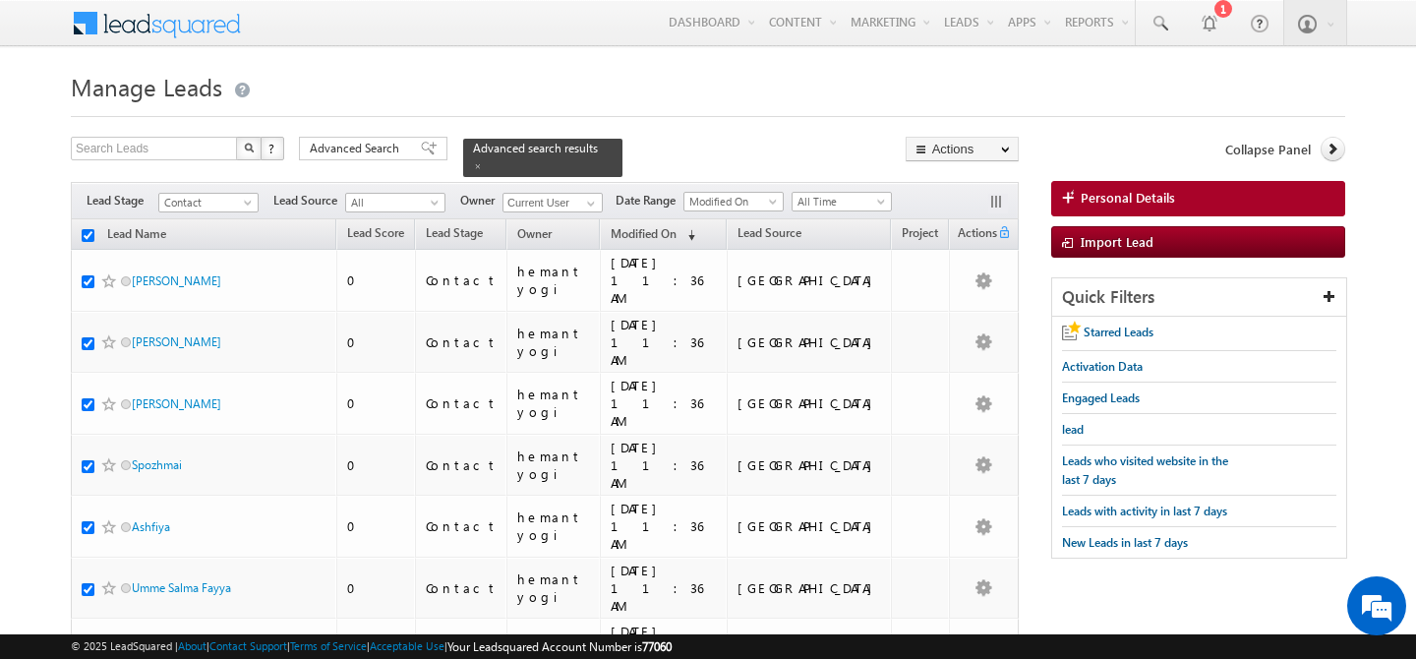
checkbox input "true"
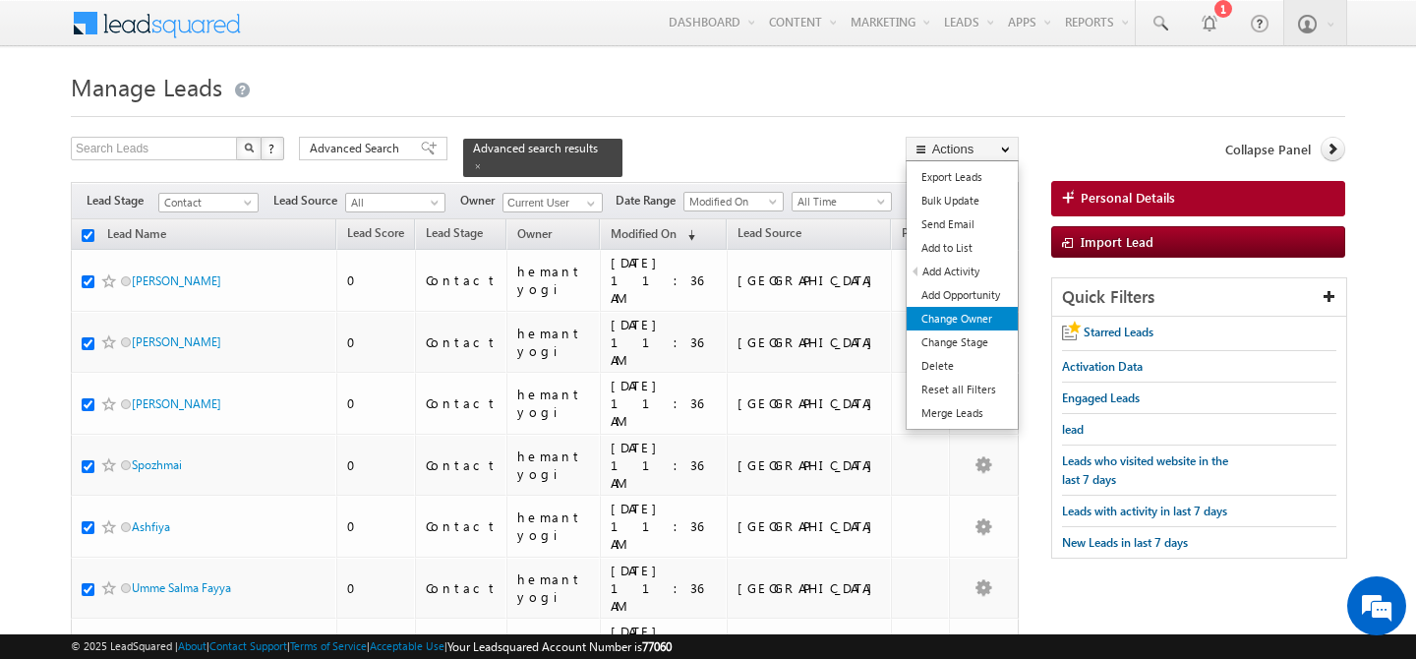
click at [961, 321] on link "Change Owner" at bounding box center [961, 319] width 111 height 24
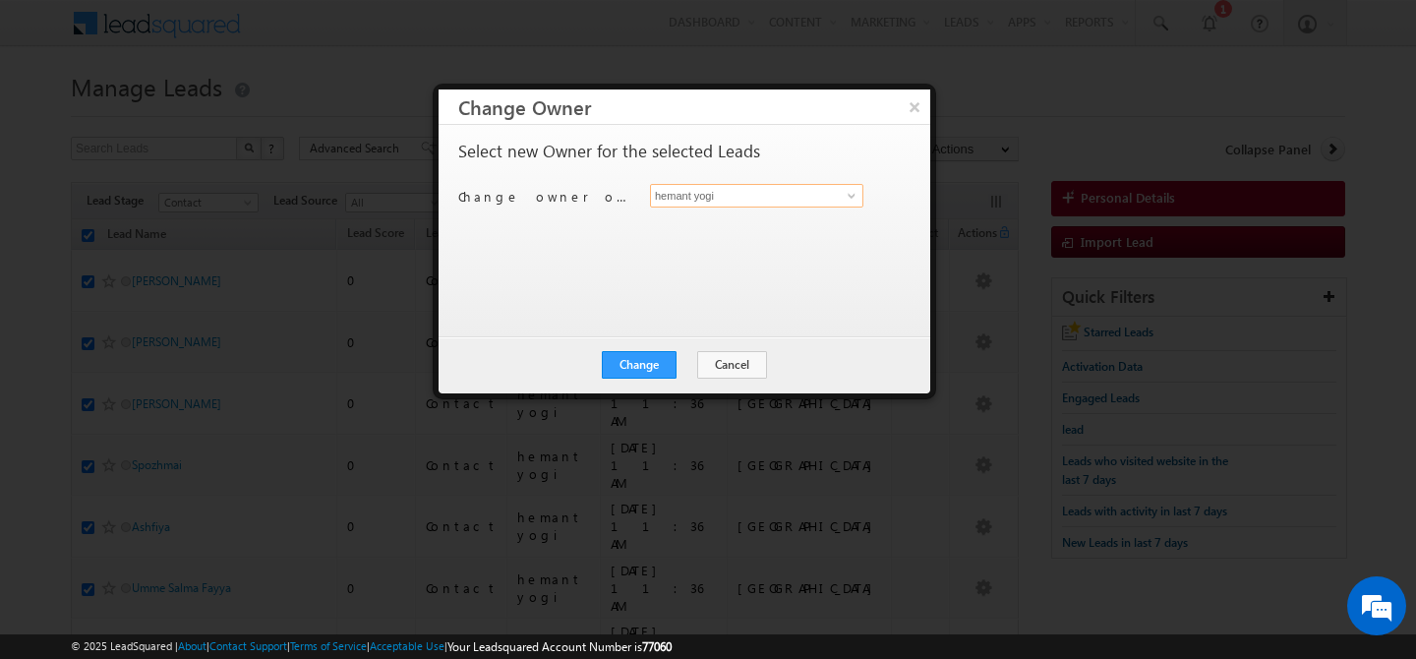
click at [756, 200] on input "hemant yogi" at bounding box center [756, 196] width 213 height 24
click at [718, 225] on link "[PERSON_NAME] [PERSON_NAME][EMAIL_ADDRESS][PERSON_NAME][DOMAIN_NAME]" at bounding box center [756, 225] width 213 height 37
type input "[PERSON_NAME]"
click at [644, 375] on button "Change" at bounding box center [639, 365] width 75 height 28
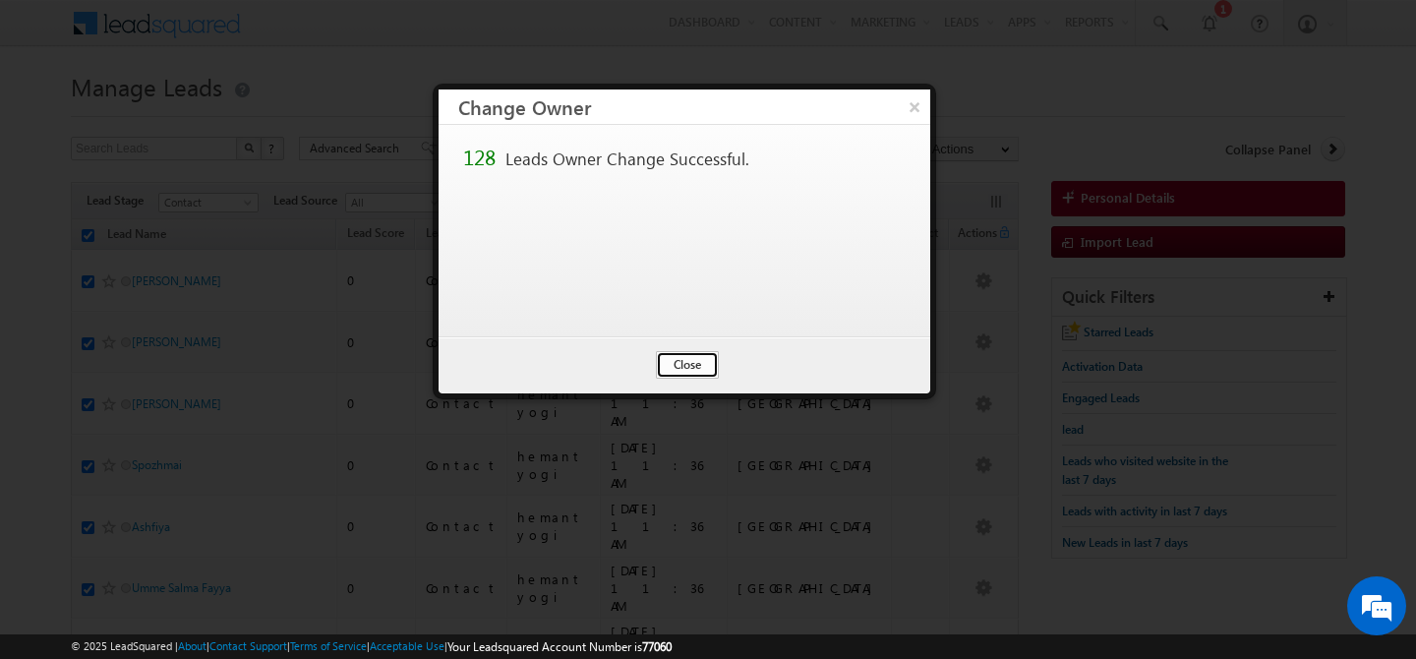
click at [679, 369] on button "Close" at bounding box center [687, 365] width 63 height 28
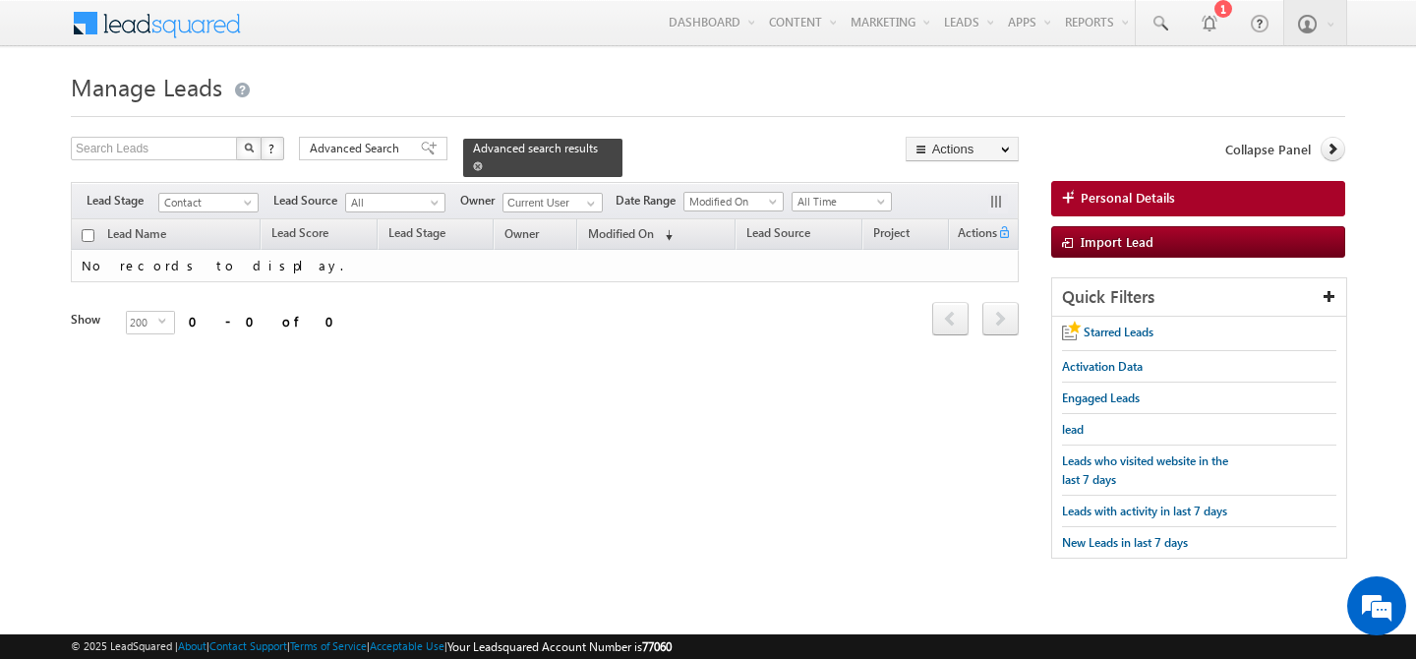
click at [483, 161] on span at bounding box center [478, 166] width 10 height 10
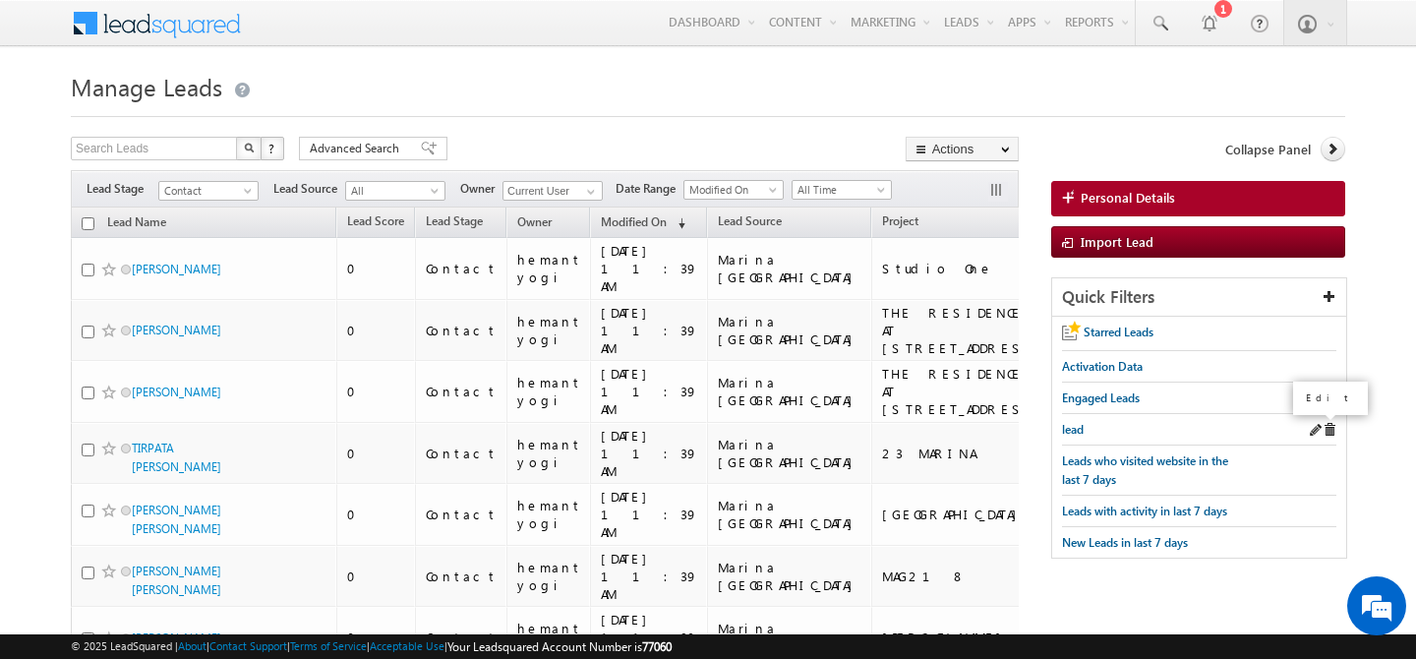
click at [1309, 430] on span at bounding box center [1315, 430] width 14 height 14
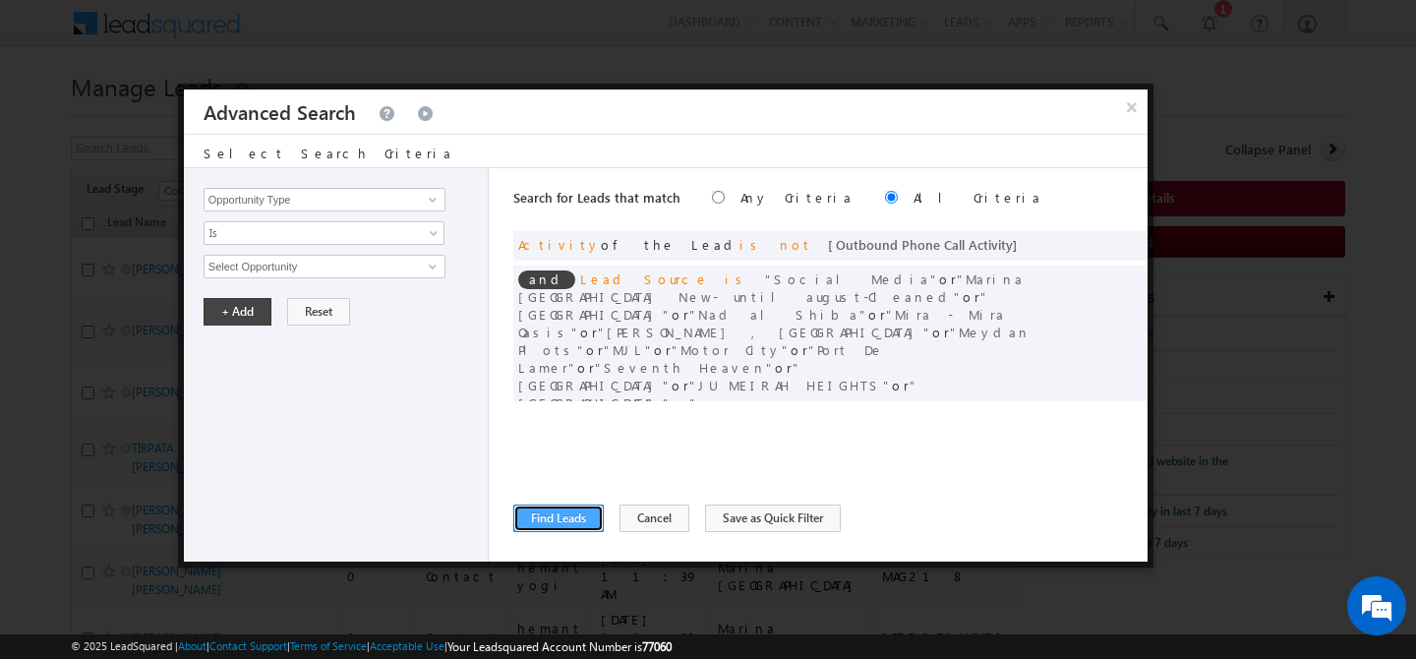
click at [565, 524] on button "Find Leads" at bounding box center [558, 518] width 90 height 28
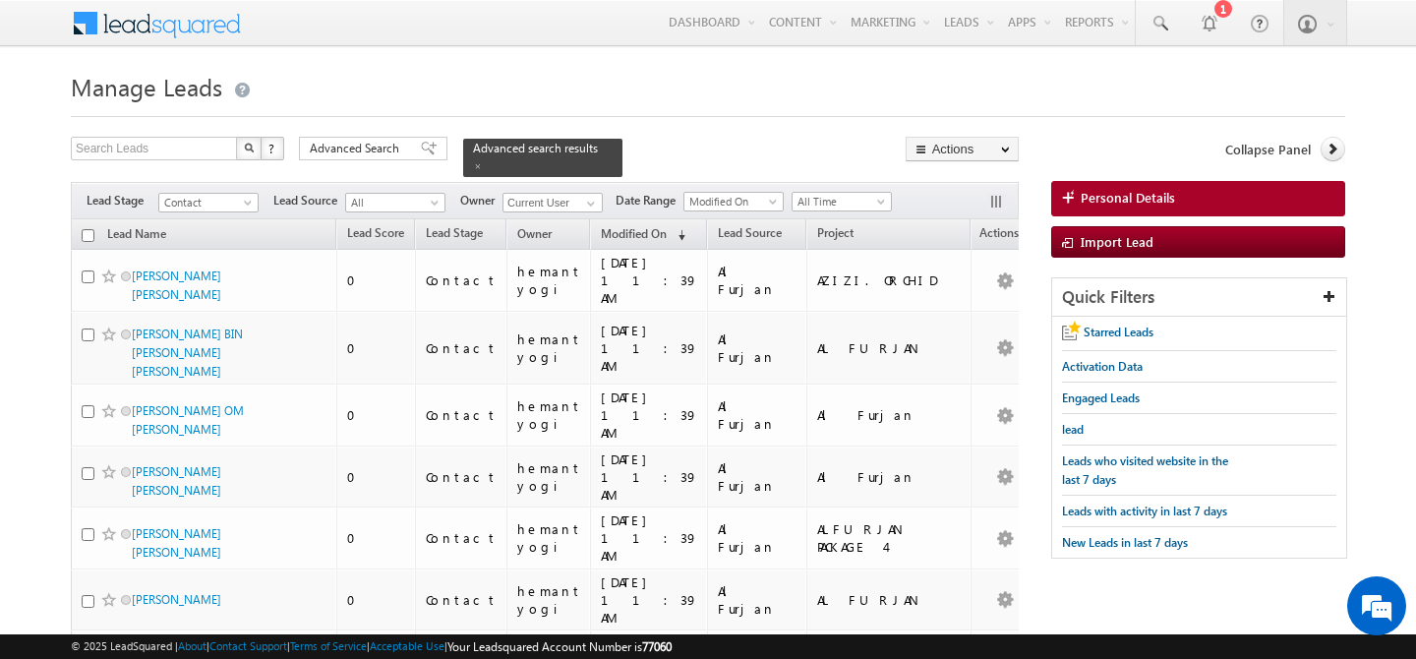
click at [87, 229] on input "checkbox" at bounding box center [88, 235] width 13 height 13
checkbox input "true"
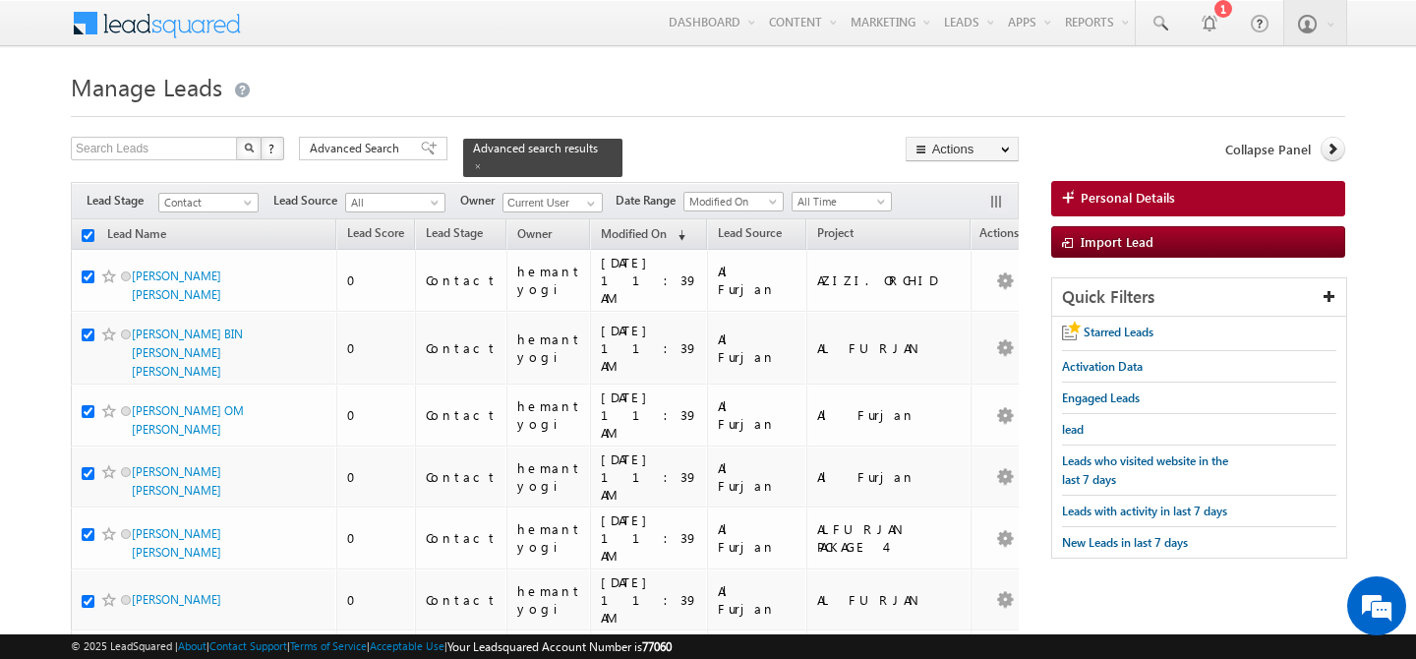
checkbox input "true"
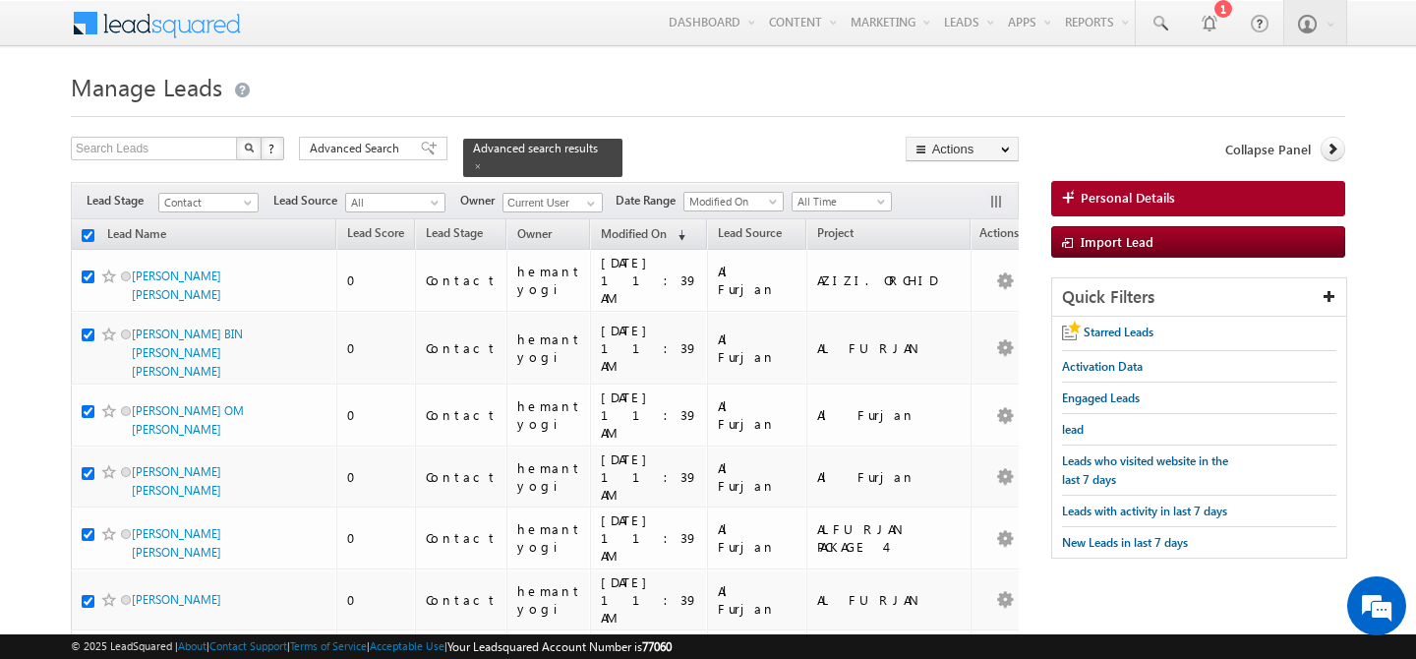
checkbox input "true"
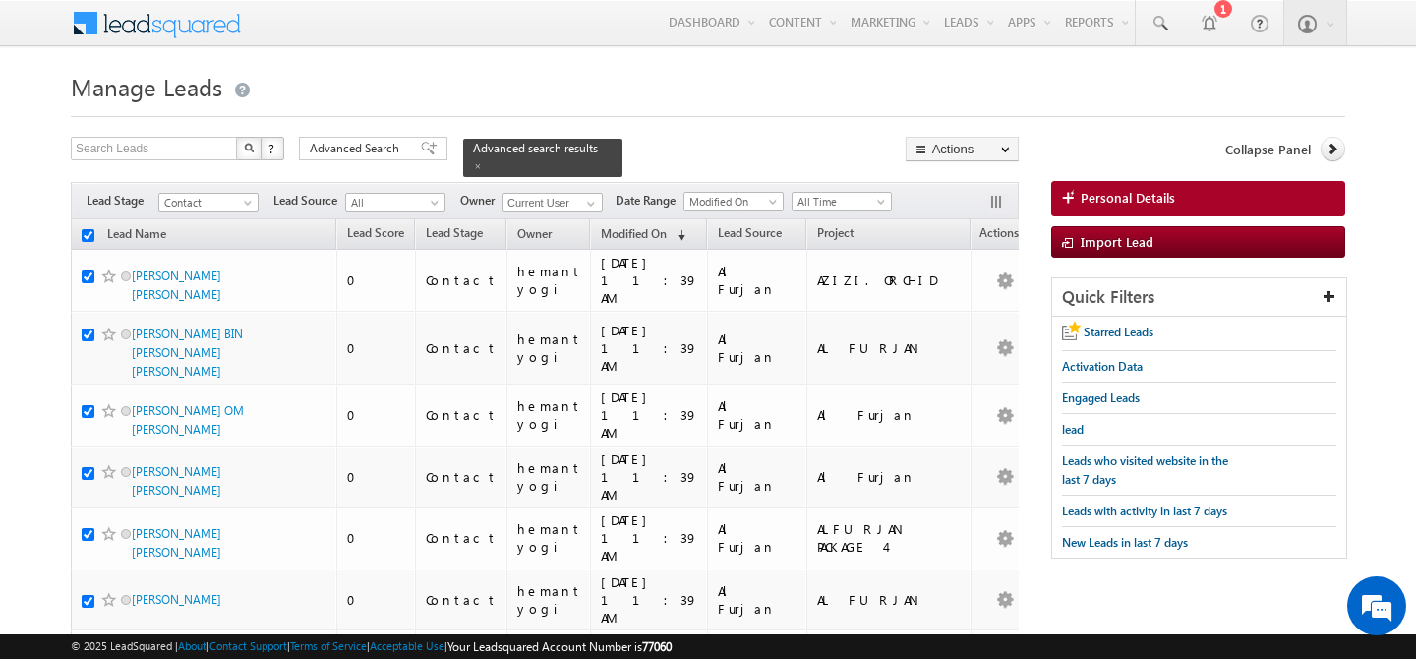
checkbox input "true"
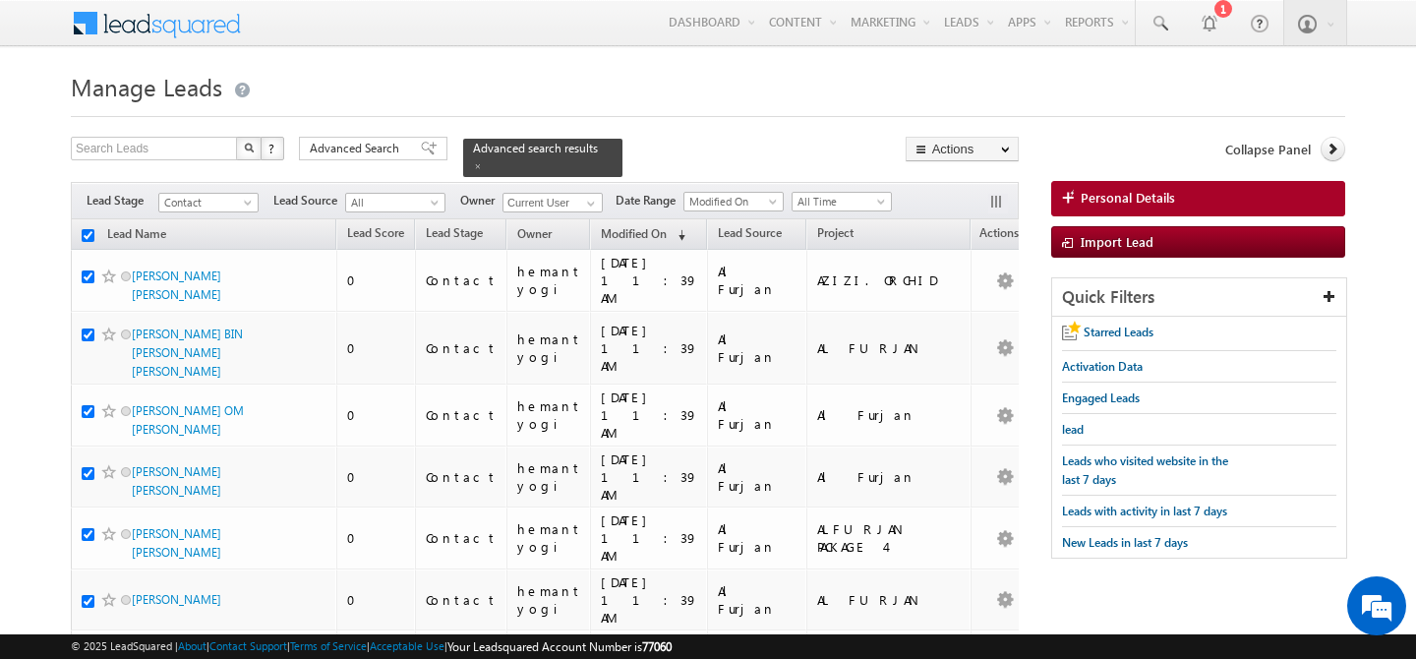
checkbox input "true"
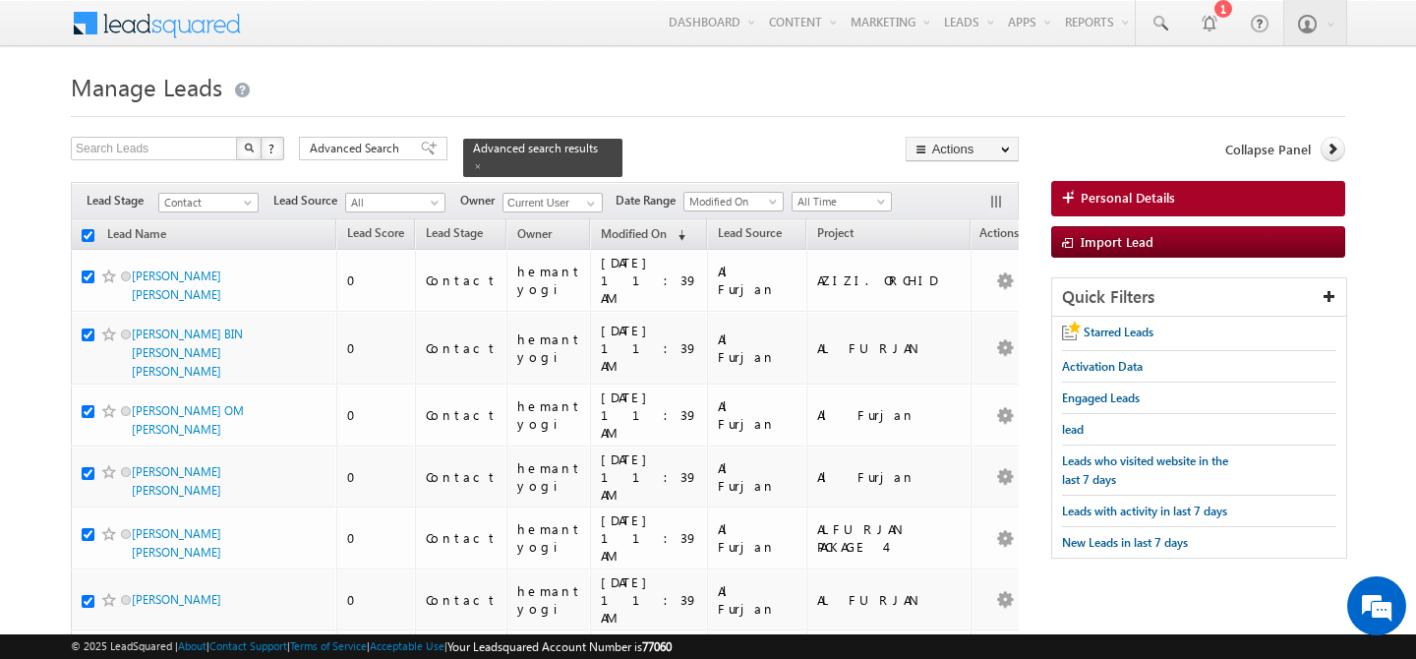
checkbox input "true"
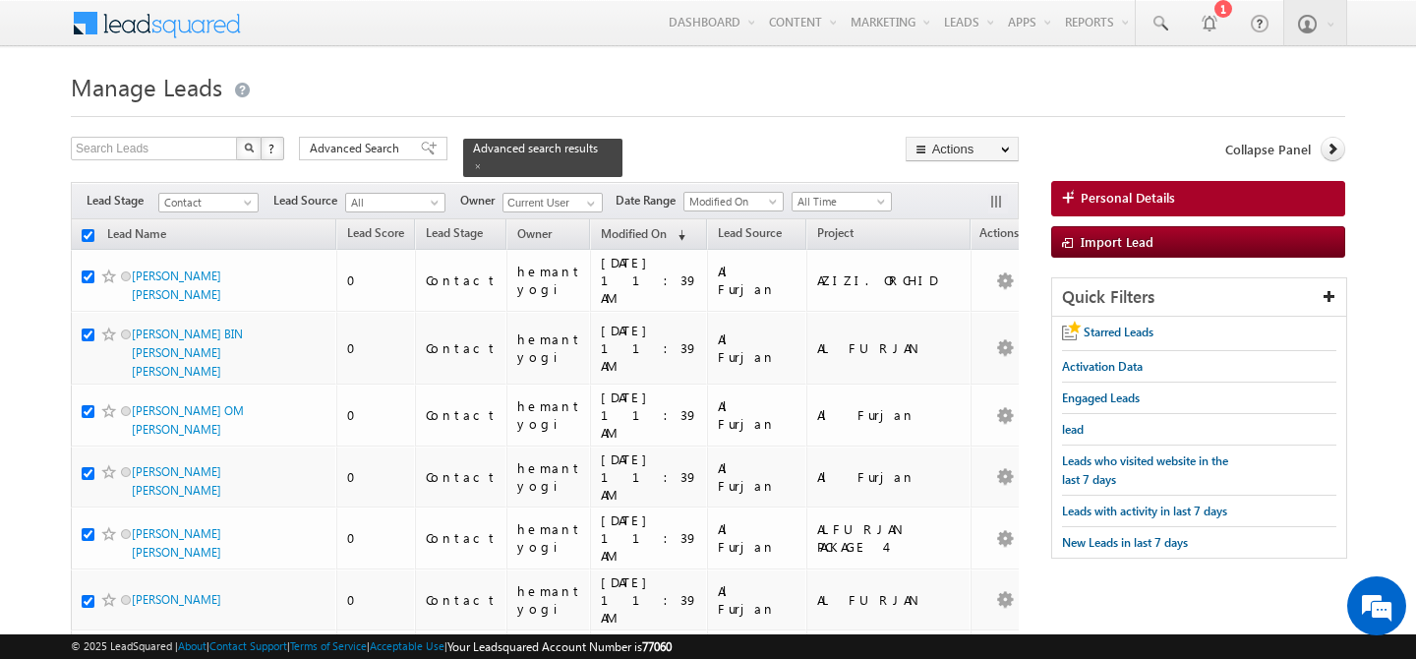
checkbox input "true"
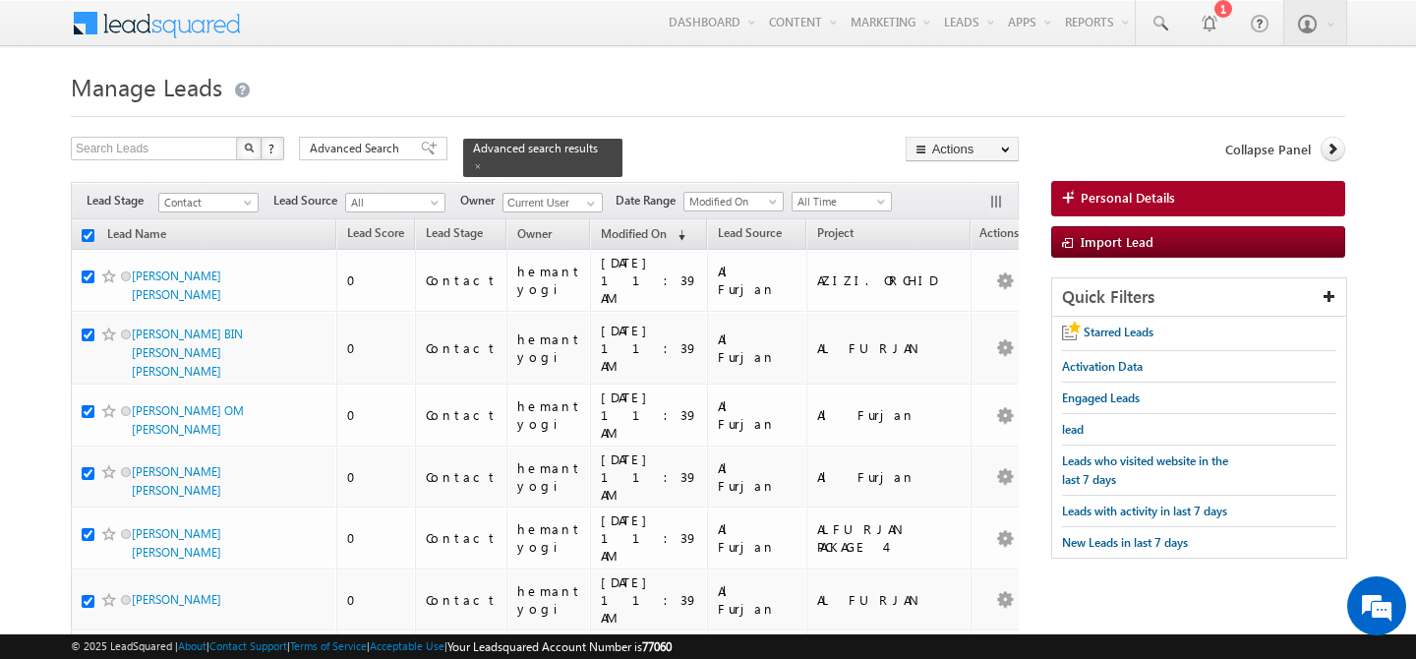
checkbox input "true"
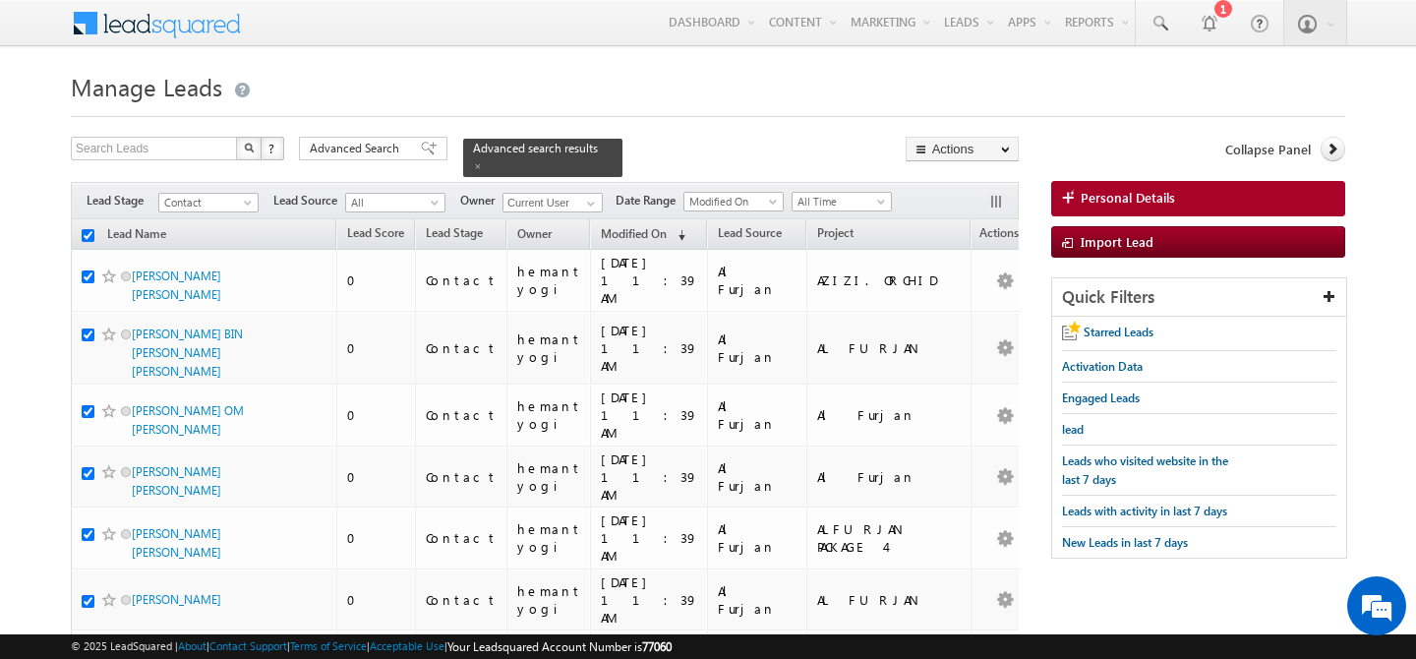
checkbox input "true"
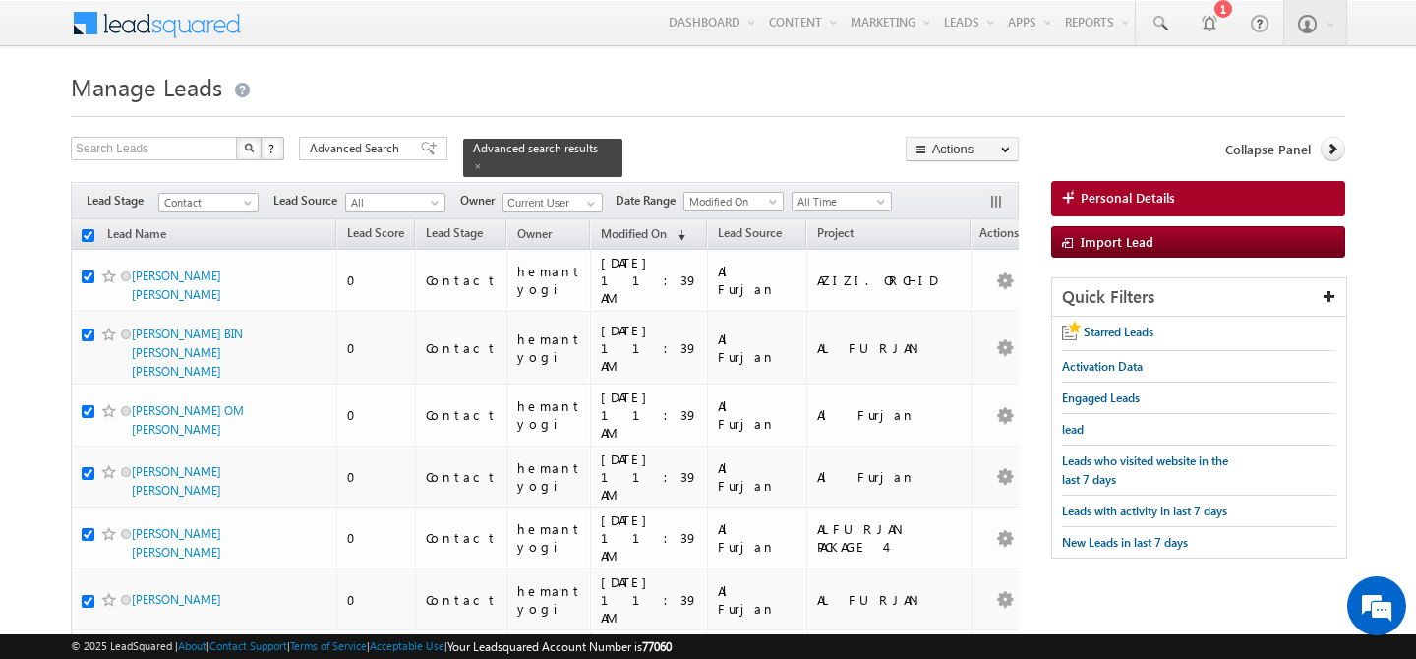
checkbox input "true"
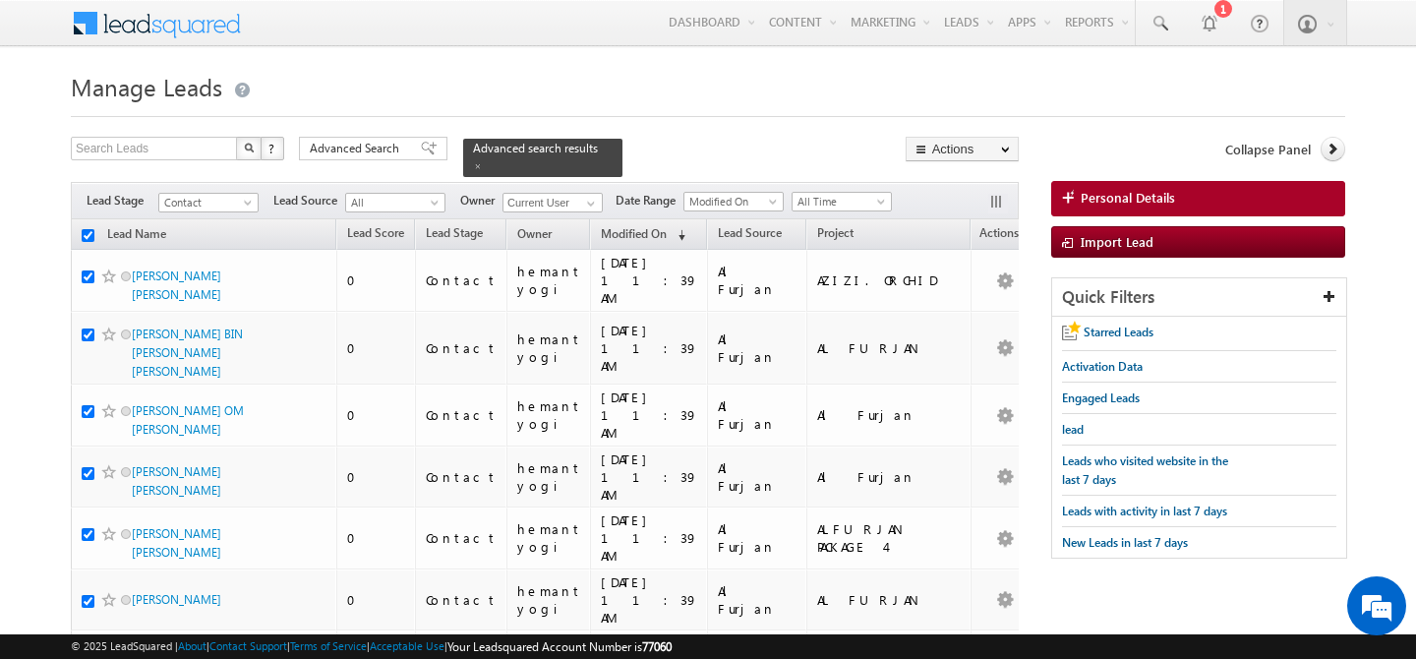
checkbox input "true"
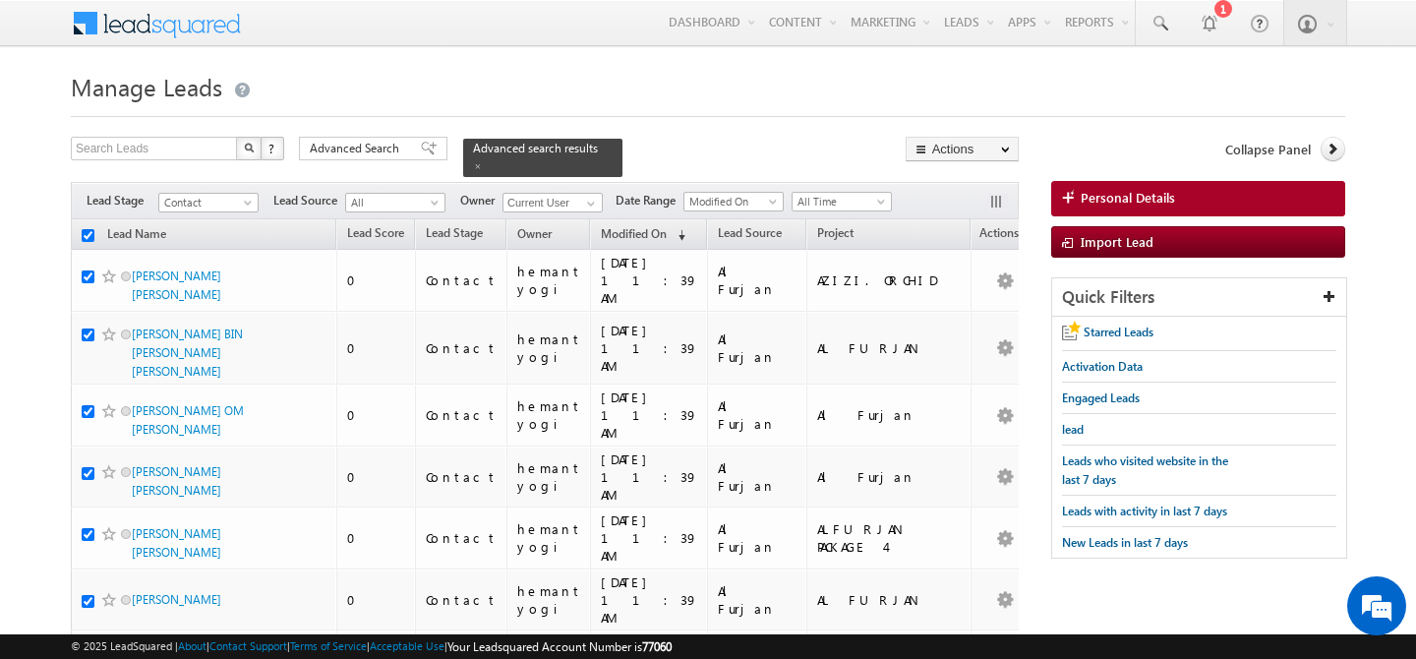
checkbox input "true"
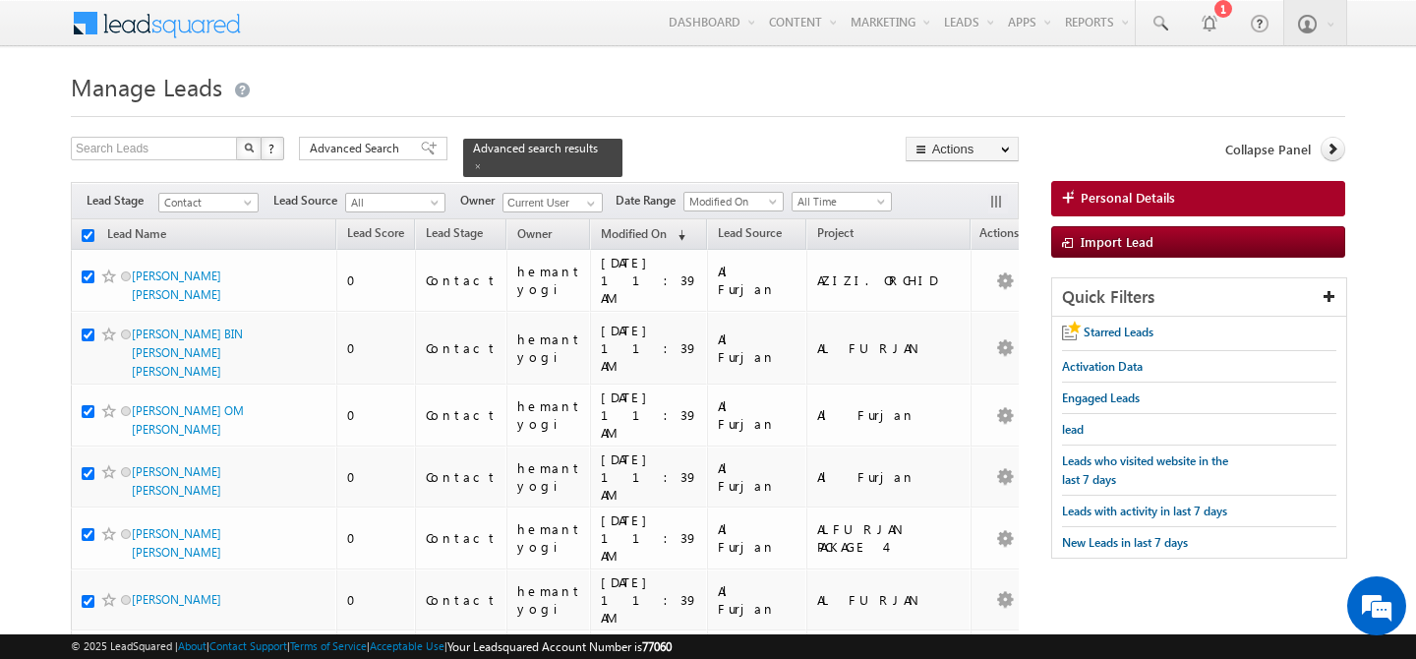
checkbox input "true"
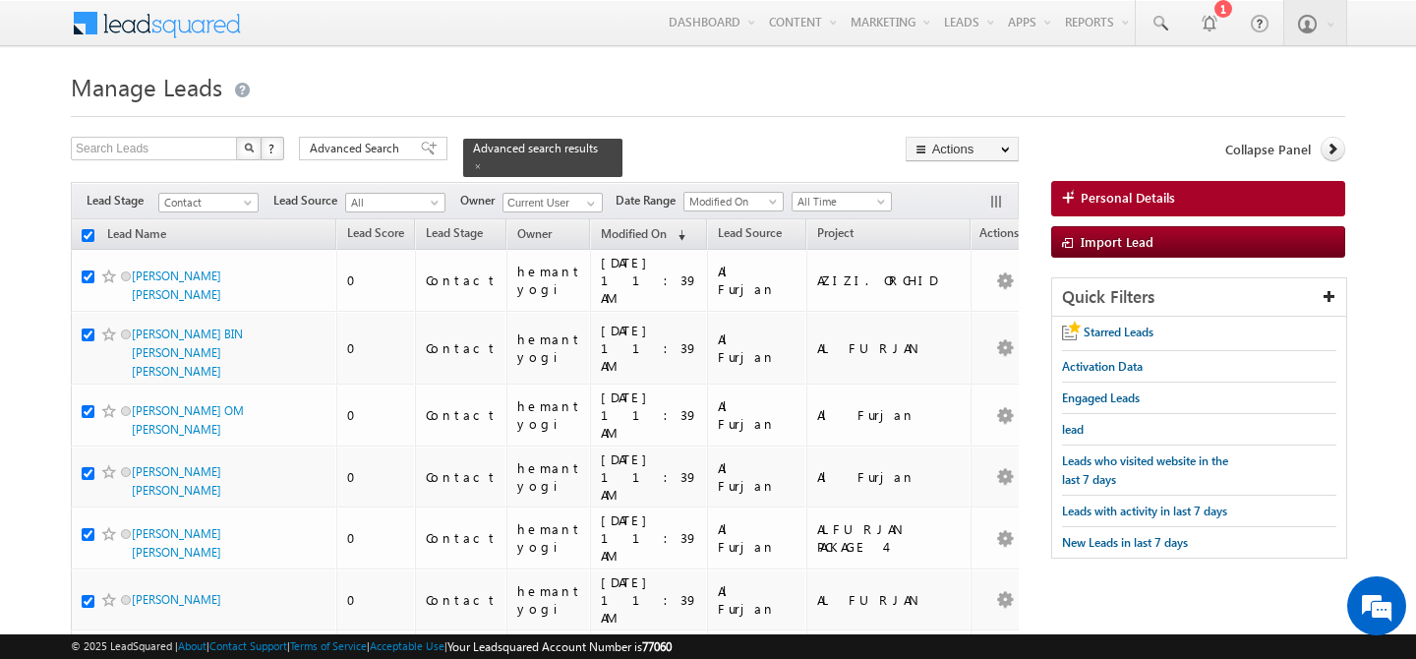
checkbox input "true"
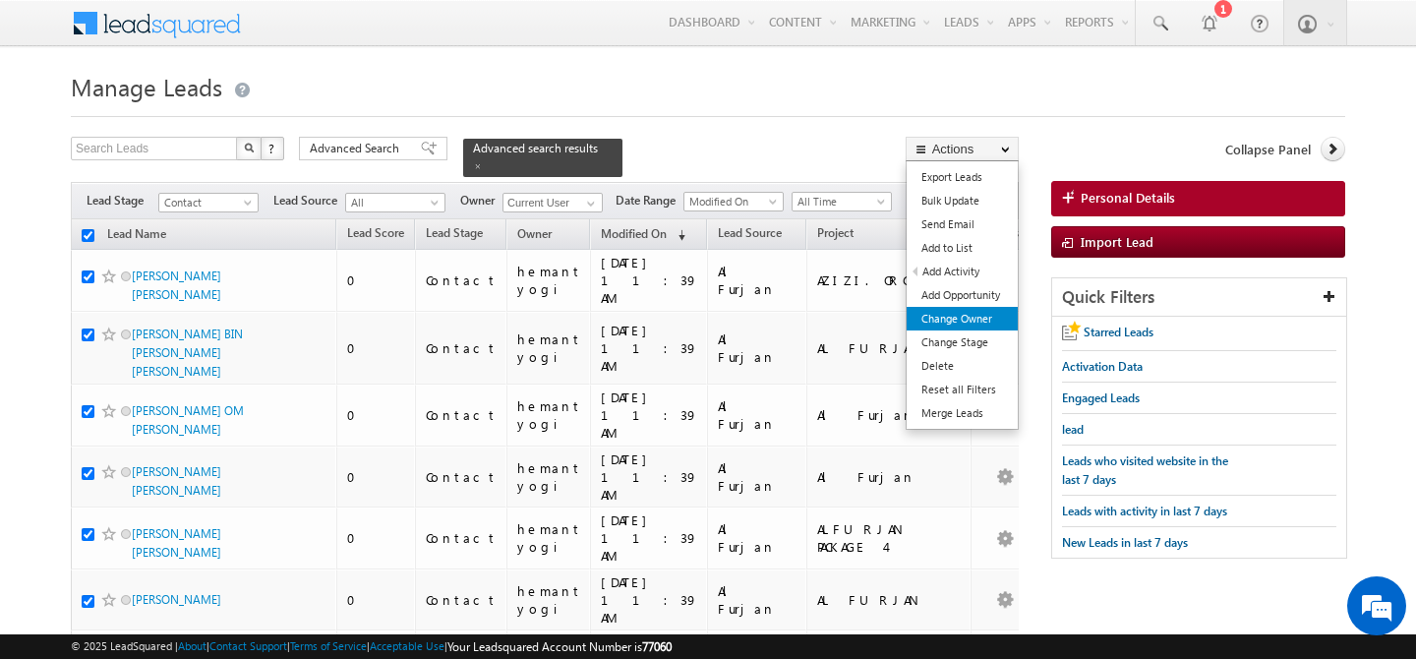
click at [988, 317] on link "Change Owner" at bounding box center [961, 319] width 111 height 24
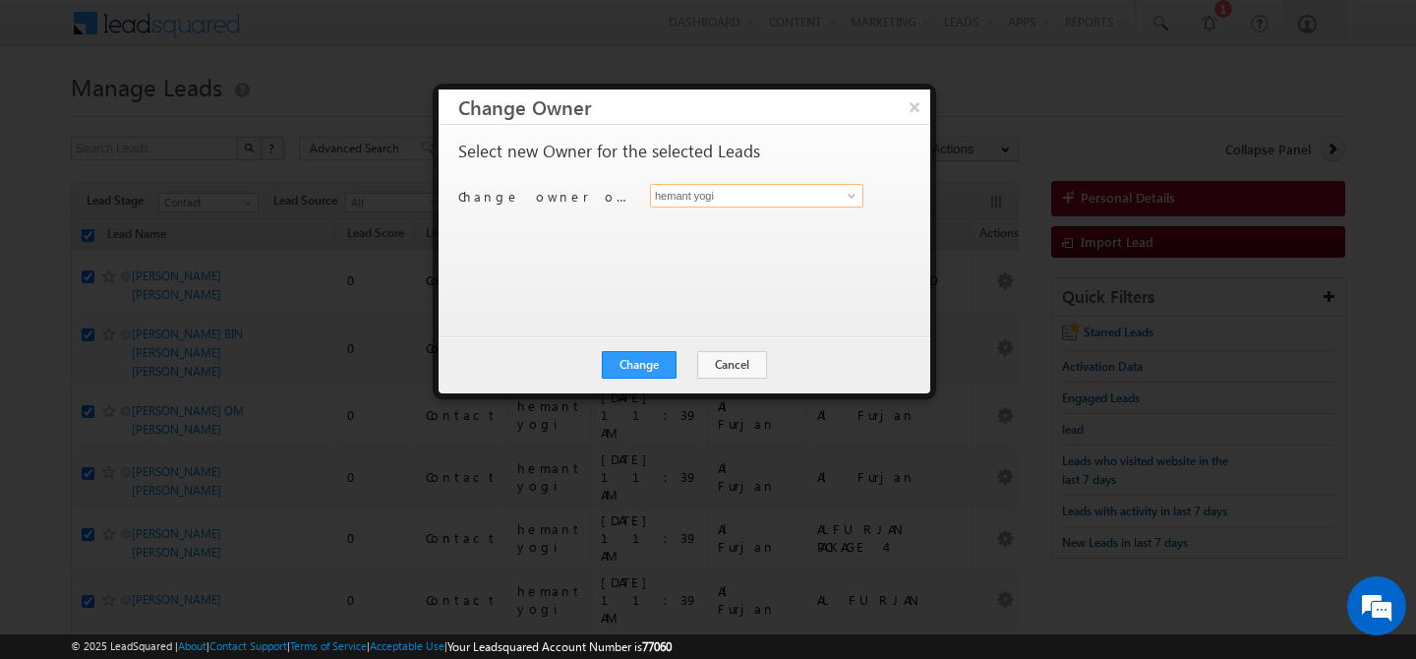
click at [826, 192] on input "hemant yogi" at bounding box center [756, 196] width 213 height 24
click at [854, 201] on span at bounding box center [851, 196] width 16 height 16
click at [817, 222] on link "[PERSON_NAME] [PERSON_NAME][EMAIL_ADDRESS][DOMAIN_NAME]" at bounding box center [756, 225] width 213 height 37
click at [647, 363] on button "Change" at bounding box center [639, 365] width 75 height 28
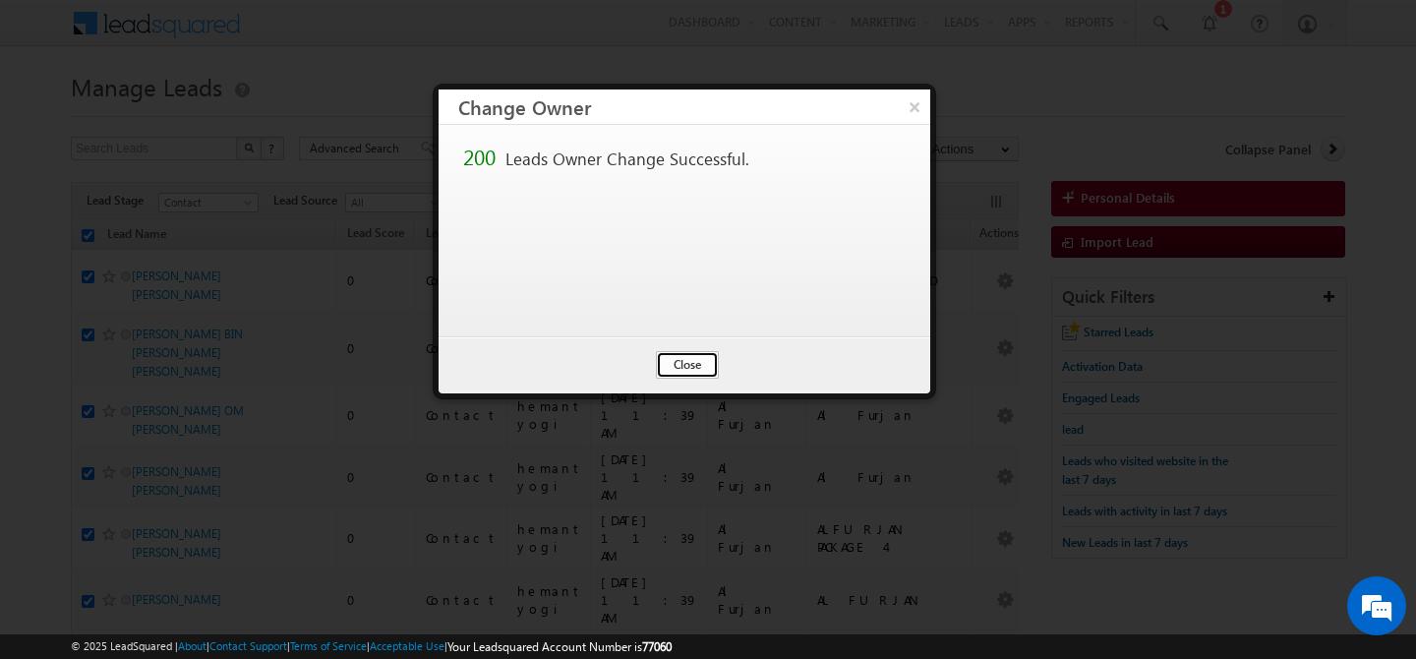
click at [678, 370] on button "Close" at bounding box center [687, 365] width 63 height 28
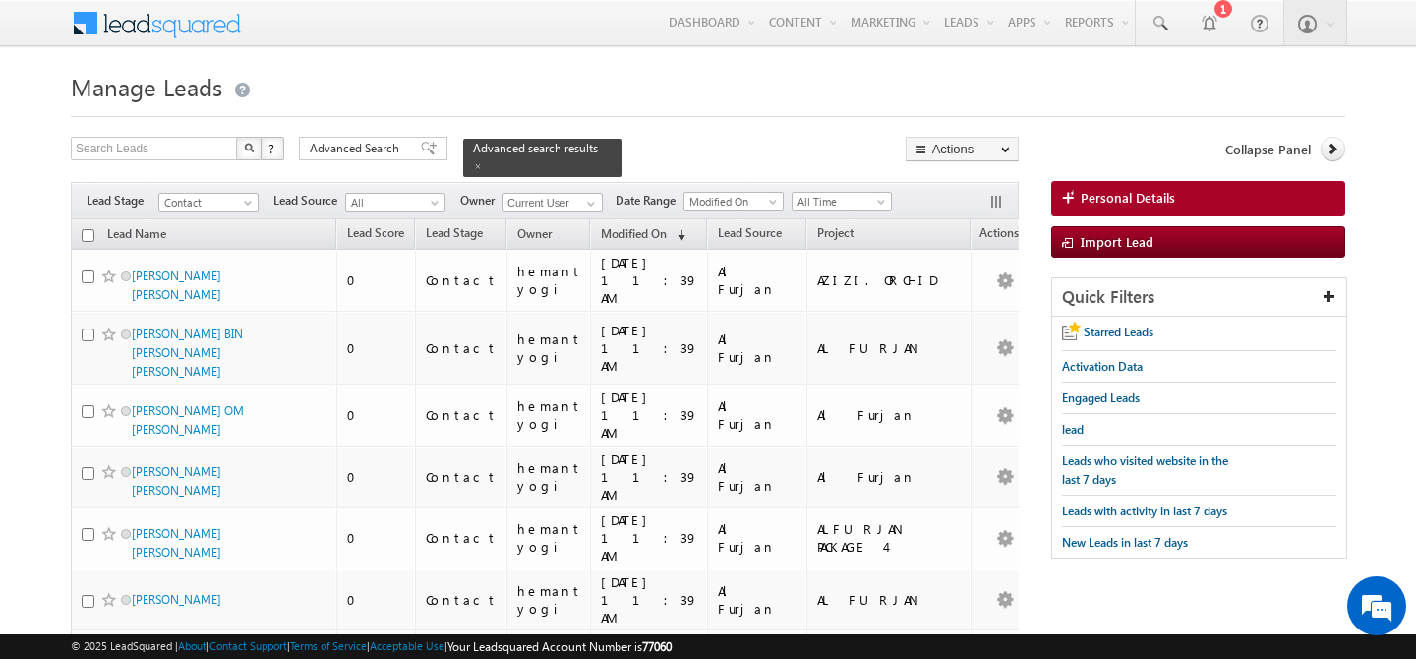
click at [87, 229] on input "checkbox" at bounding box center [88, 235] width 13 height 13
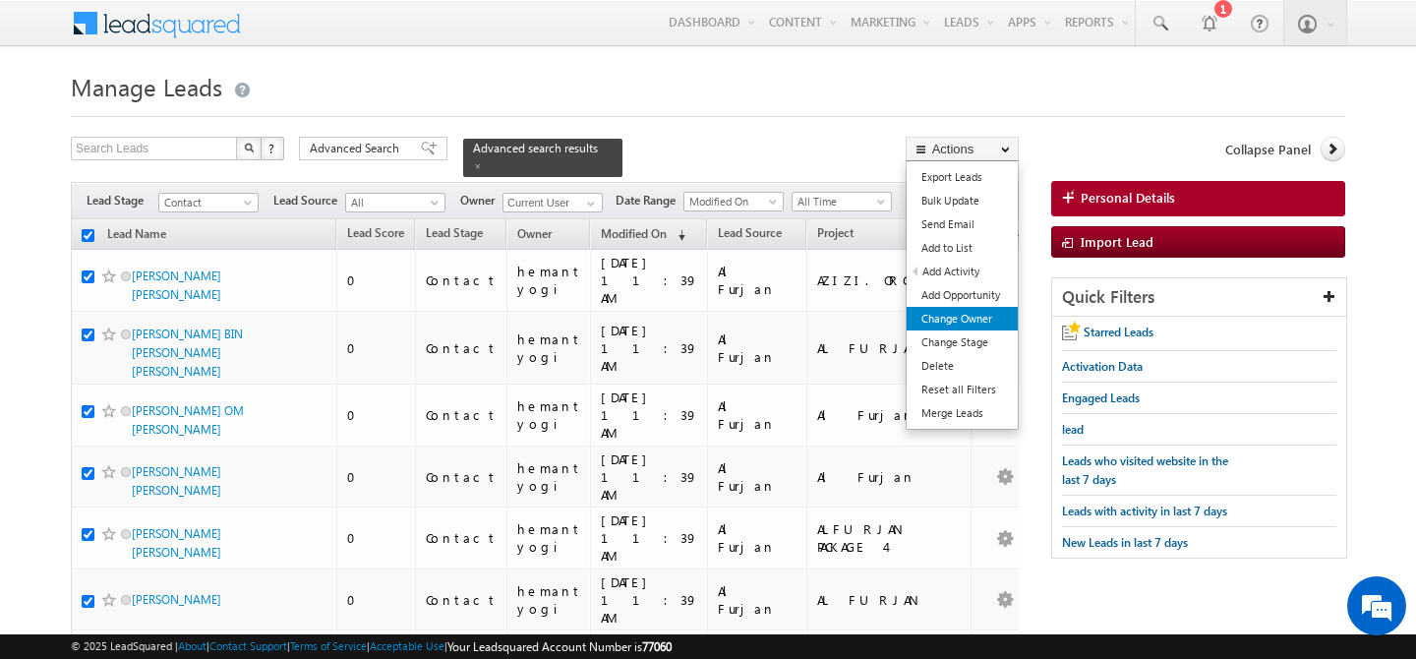
click at [962, 316] on link "Change Owner" at bounding box center [961, 319] width 111 height 24
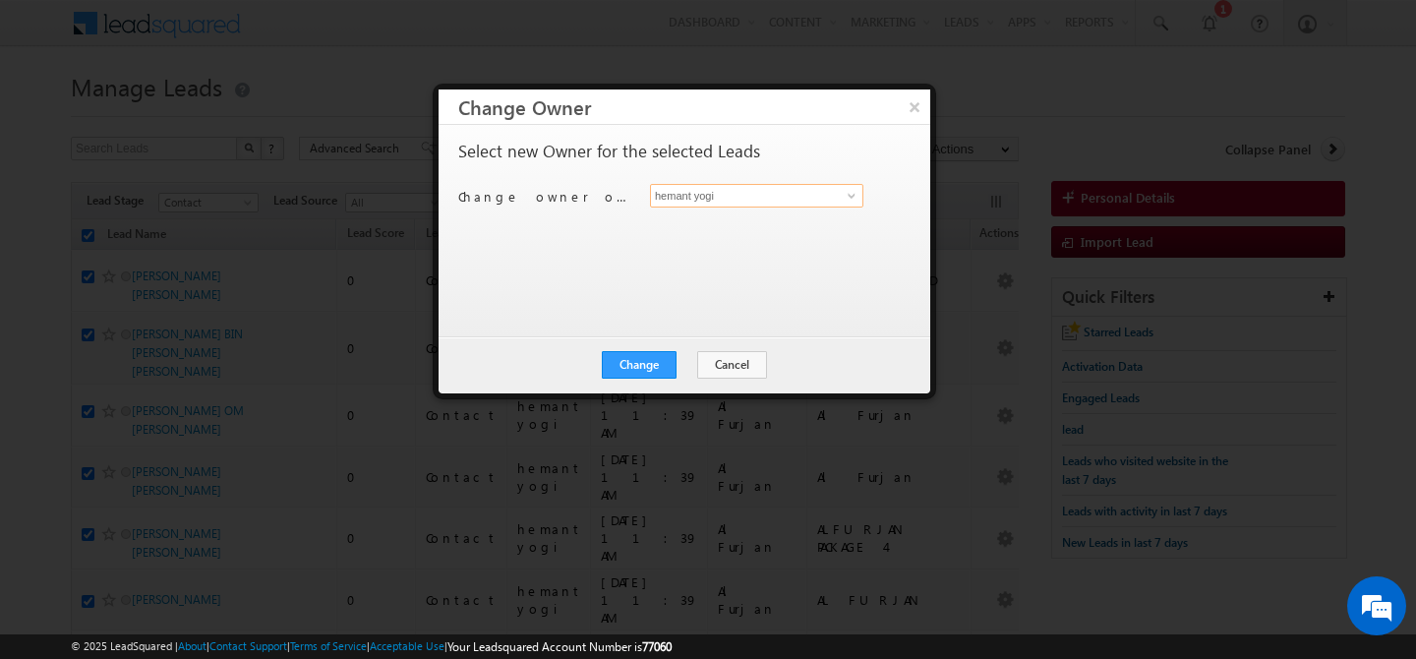
click at [779, 204] on input "hemant yogi" at bounding box center [756, 196] width 213 height 24
click at [737, 219] on link "[PERSON_NAME] [PERSON_NAME][EMAIL_ADDRESS][DOMAIN_NAME]" at bounding box center [756, 225] width 213 height 37
click at [631, 367] on button "Change" at bounding box center [639, 365] width 75 height 28
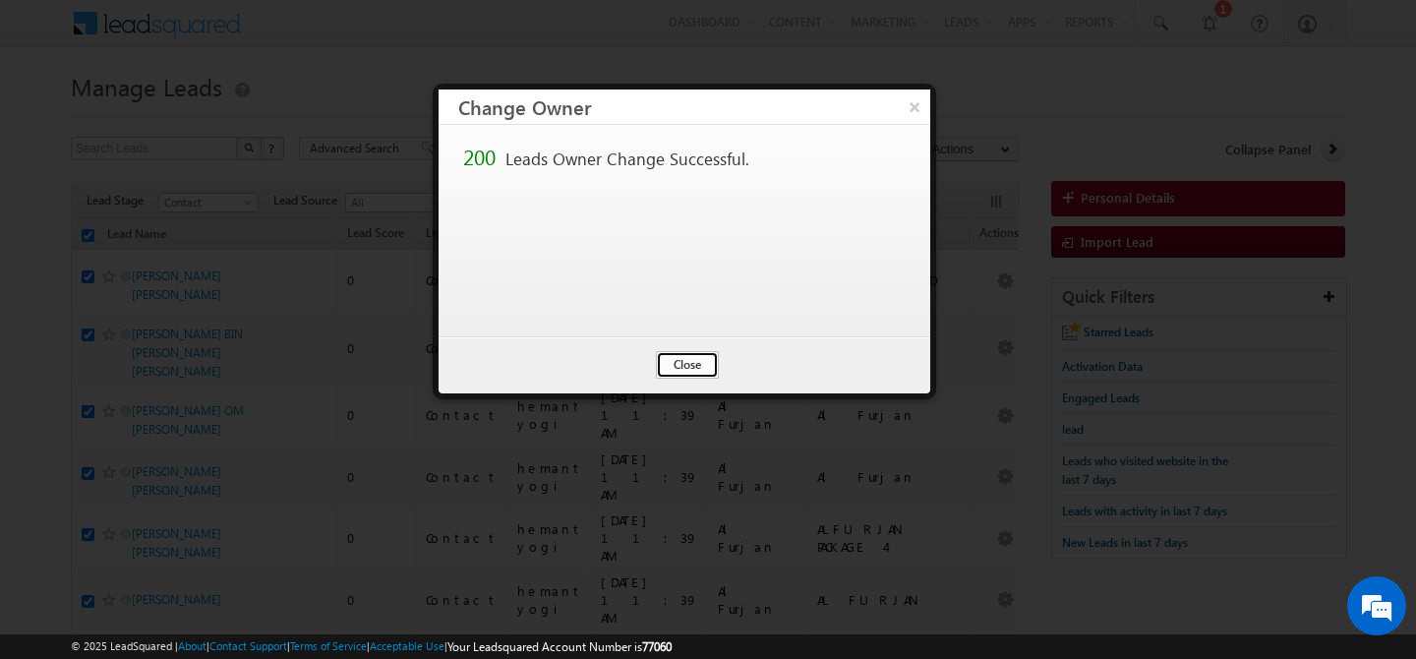
click at [682, 365] on button "Close" at bounding box center [687, 365] width 63 height 28
